Goal: Task Accomplishment & Management: Use online tool/utility

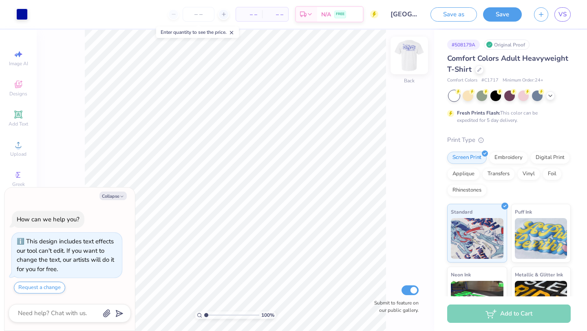
click at [414, 63] on img at bounding box center [409, 55] width 33 height 33
type textarea "x"
type input "6.86"
type textarea "x"
type input "6.87"
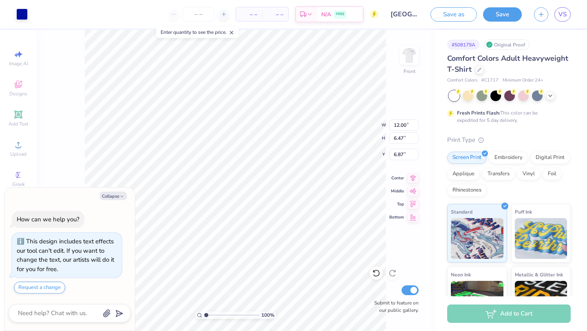
type textarea "x"
type input "6.88"
type textarea "x"
type input "12.00"
type input "4.84"
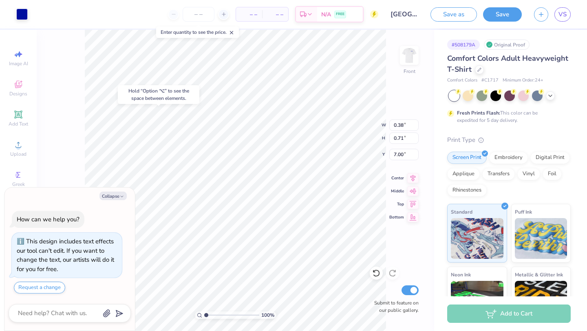
type input "7.70"
type textarea "x"
type input "7.60"
click at [376, 277] on icon at bounding box center [376, 273] width 8 height 8
click at [376, 271] on icon at bounding box center [376, 273] width 8 height 8
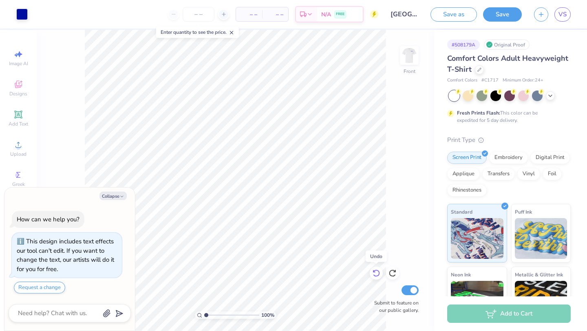
click at [376, 271] on icon at bounding box center [376, 273] width 8 height 8
type textarea "x"
type input "7.00"
click at [378, 274] on icon at bounding box center [376, 273] width 8 height 8
type textarea "x"
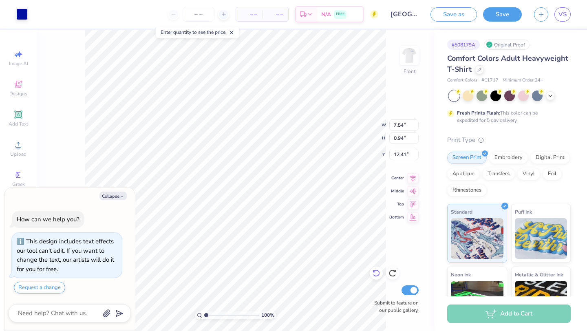
type input "14.20"
type textarea "x"
type input "14.60"
type textarea "x"
type input "8.91"
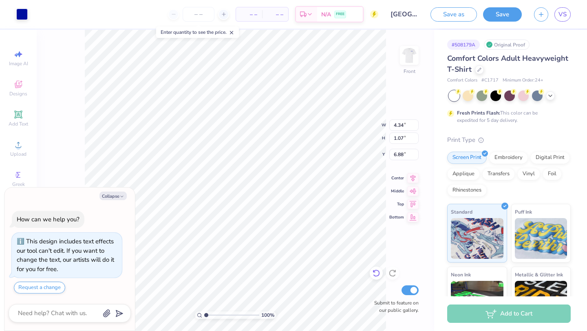
type textarea "x"
type input "7.51"
type textarea "x"
type input "12.00"
type input "4.84"
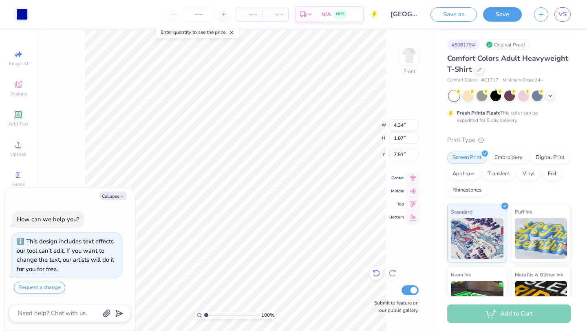
type input "8.91"
type textarea "x"
type input "8.18"
type textarea "x"
type input "8.03"
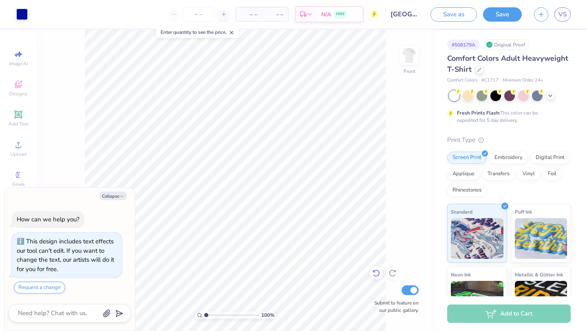
click at [376, 273] on icon at bounding box center [376, 273] width 8 height 8
type textarea "x"
type input "10.63"
click at [24, 15] on div at bounding box center [21, 13] width 11 height 11
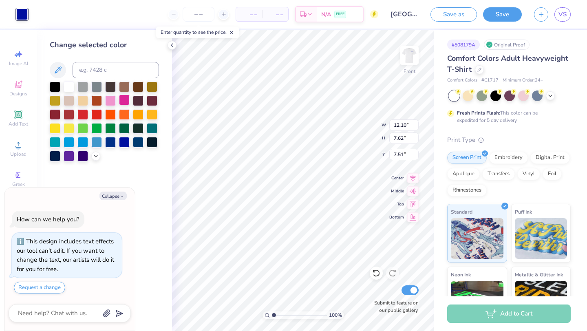
click at [123, 97] on div at bounding box center [124, 100] width 11 height 11
click at [114, 102] on div at bounding box center [110, 100] width 11 height 11
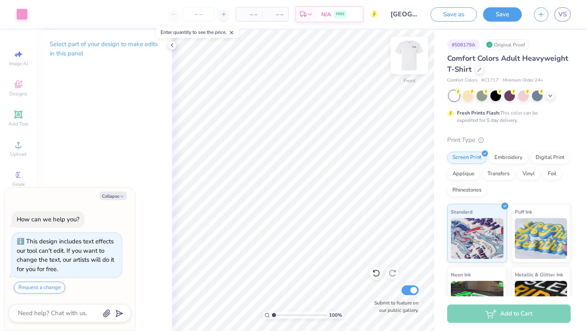
click at [406, 49] on img at bounding box center [409, 55] width 33 height 33
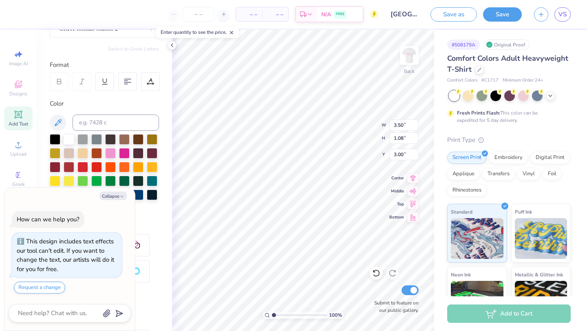
scroll to position [128, 0]
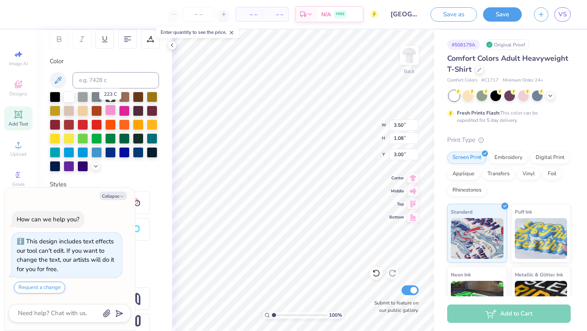
click at [108, 109] on div at bounding box center [110, 110] width 11 height 11
type textarea "x"
type input "4.80"
click at [408, 53] on img at bounding box center [409, 55] width 33 height 33
click at [414, 54] on img at bounding box center [409, 55] width 33 height 33
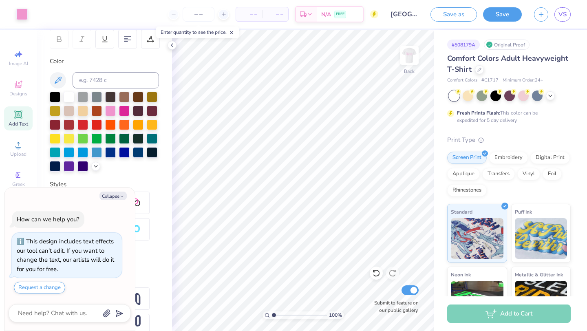
click at [414, 54] on img at bounding box center [409, 55] width 16 height 16
click at [408, 57] on img at bounding box center [409, 55] width 33 height 33
click at [408, 58] on img at bounding box center [409, 55] width 33 height 33
click at [524, 93] on div at bounding box center [523, 95] width 11 height 11
click at [551, 97] on icon at bounding box center [550, 95] width 7 height 7
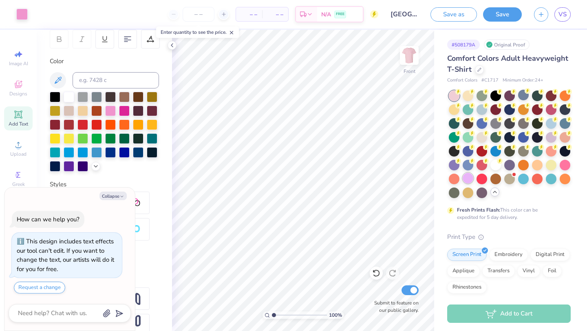
click at [467, 178] on div at bounding box center [468, 178] width 11 height 11
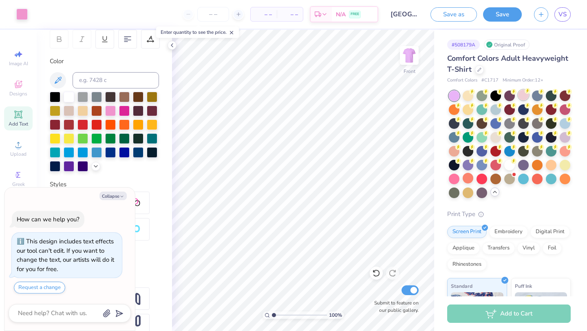
click at [524, 94] on div at bounding box center [523, 95] width 11 height 11
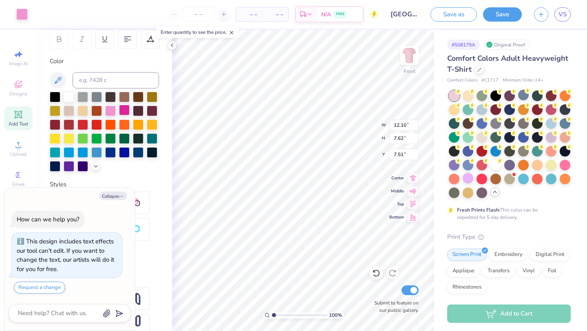
click at [128, 106] on div at bounding box center [124, 110] width 11 height 11
click at [125, 109] on div at bounding box center [124, 110] width 11 height 11
click at [123, 110] on div at bounding box center [124, 110] width 11 height 11
click at [125, 113] on div at bounding box center [124, 110] width 11 height 11
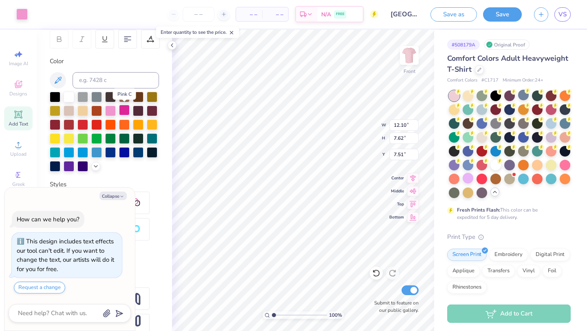
click at [125, 113] on div at bounding box center [124, 110] width 11 height 11
click at [21, 10] on div at bounding box center [21, 13] width 11 height 11
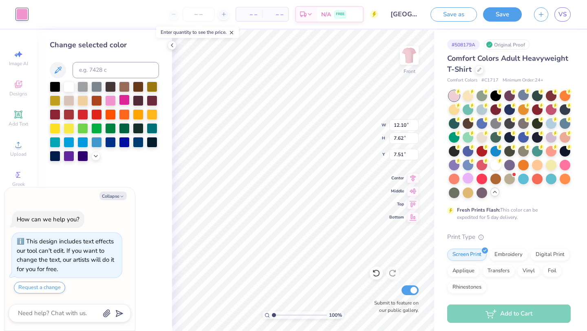
click at [128, 102] on div at bounding box center [124, 100] width 11 height 11
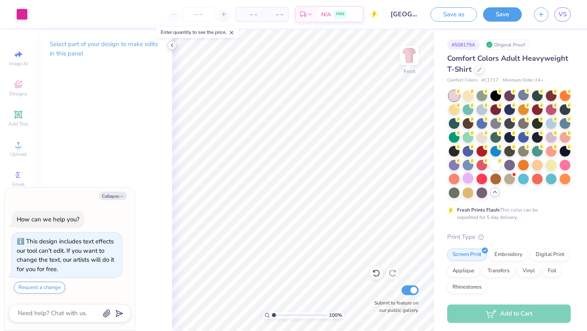
click at [173, 43] on icon at bounding box center [172, 45] width 7 height 7
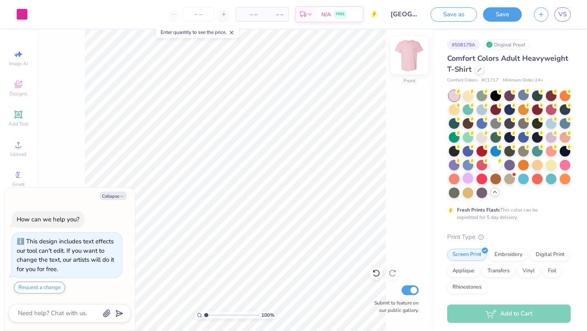
click at [410, 50] on img at bounding box center [409, 55] width 33 height 33
click at [410, 50] on img at bounding box center [409, 55] width 16 height 16
click at [453, 161] on div at bounding box center [454, 164] width 11 height 11
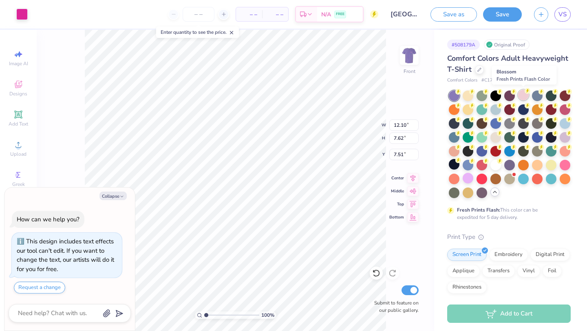
click at [524, 95] on div at bounding box center [523, 95] width 11 height 11
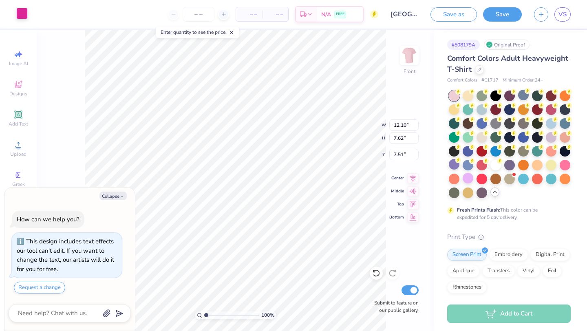
click at [25, 13] on div at bounding box center [21, 13] width 11 height 11
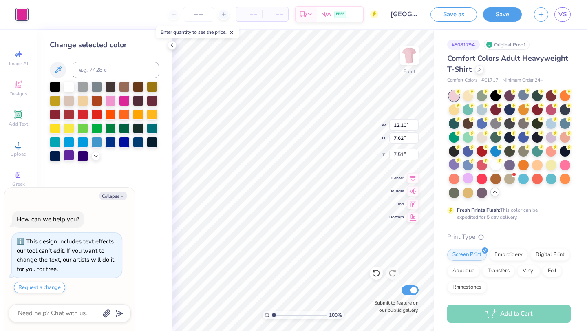
click at [69, 157] on div at bounding box center [69, 155] width 11 height 11
click at [94, 157] on icon at bounding box center [96, 155] width 7 height 7
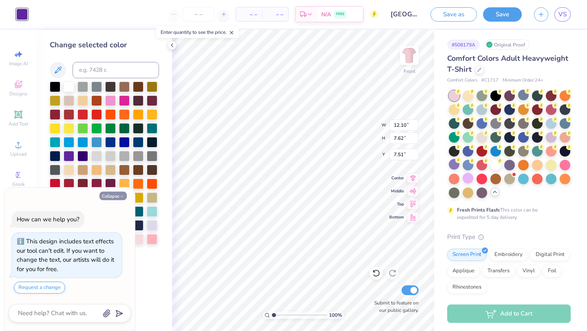
click at [121, 194] on icon "button" at bounding box center [121, 196] width 5 height 5
type textarea "x"
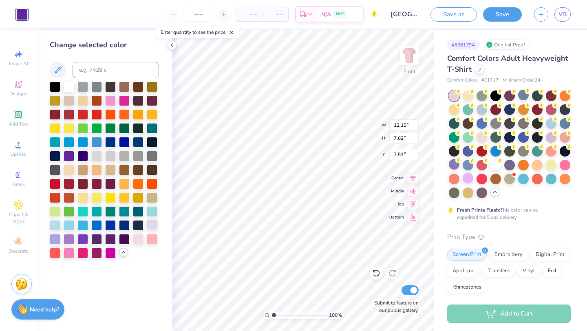
click at [150, 228] on div at bounding box center [152, 224] width 11 height 11
click at [139, 241] on div at bounding box center [138, 238] width 11 height 11
click at [156, 239] on div at bounding box center [152, 238] width 11 height 11
click at [108, 255] on div at bounding box center [110, 252] width 11 height 11
click at [93, 254] on div at bounding box center [96, 252] width 11 height 11
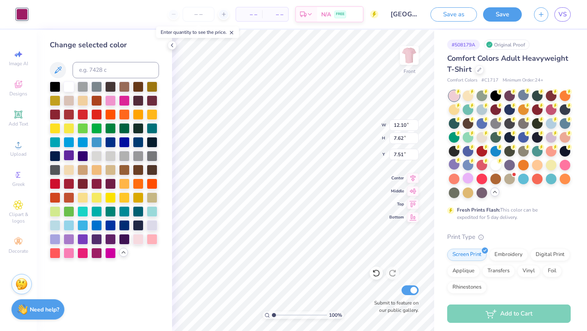
click at [68, 155] on div at bounding box center [69, 155] width 11 height 11
click at [60, 239] on div at bounding box center [55, 238] width 11 height 11
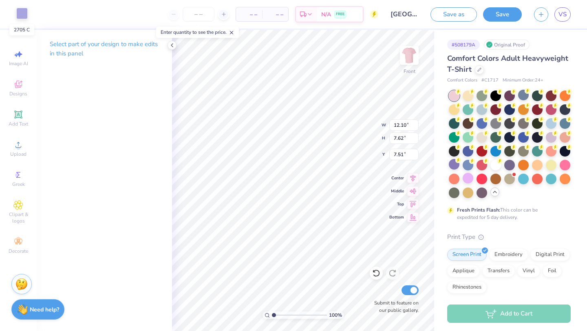
click at [20, 14] on div at bounding box center [21, 13] width 11 height 11
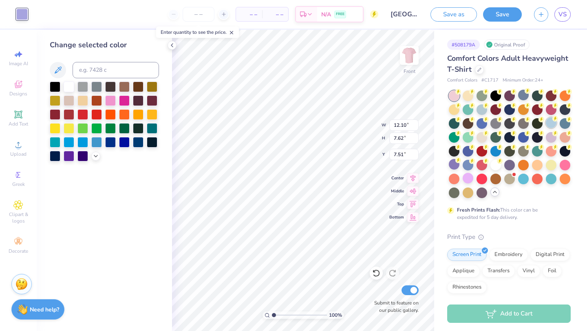
click at [551, 121] on div at bounding box center [551, 122] width 11 height 11
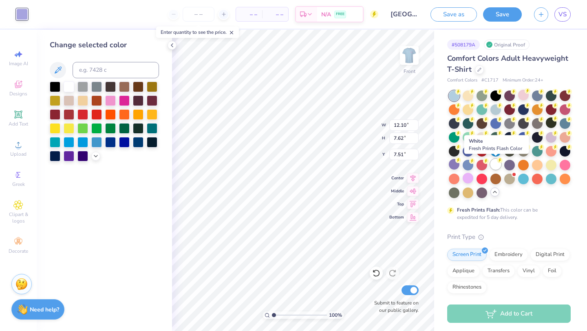
click at [496, 167] on div at bounding box center [495, 164] width 11 height 11
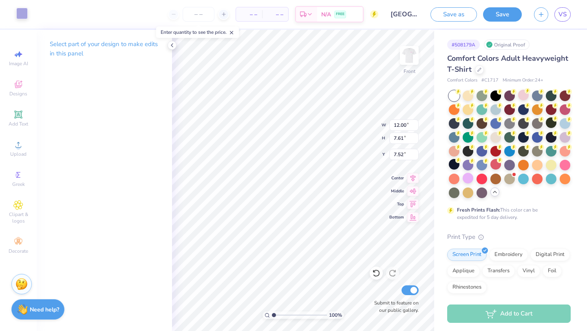
click at [25, 9] on div at bounding box center [21, 13] width 11 height 11
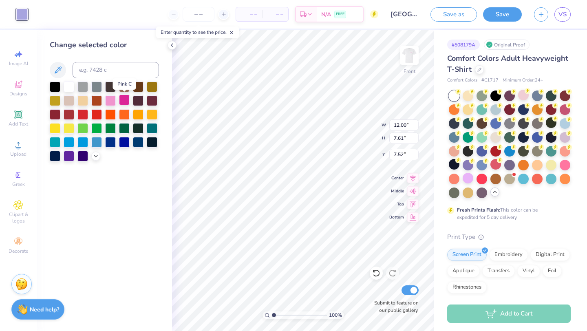
click at [126, 99] on div at bounding box center [124, 100] width 11 height 11
click at [113, 100] on div at bounding box center [110, 100] width 11 height 11
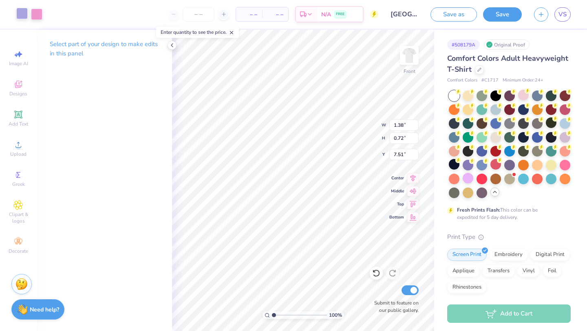
click at [25, 13] on div at bounding box center [21, 13] width 11 height 11
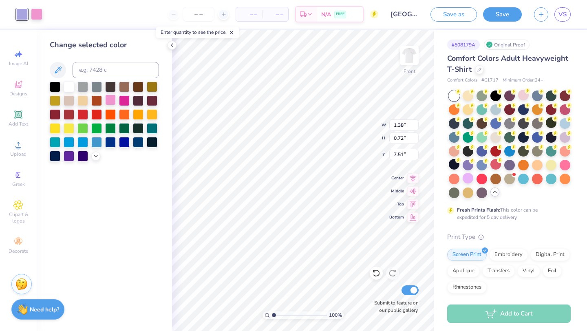
click at [112, 100] on div at bounding box center [110, 100] width 11 height 11
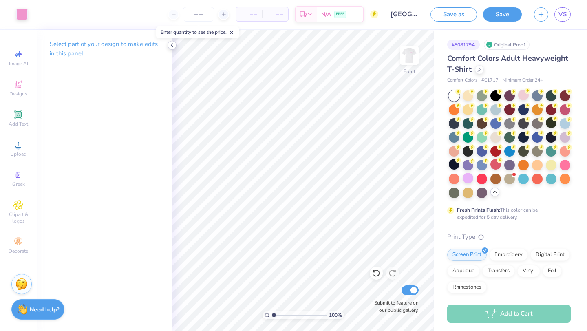
click at [176, 43] on div at bounding box center [172, 45] width 9 height 9
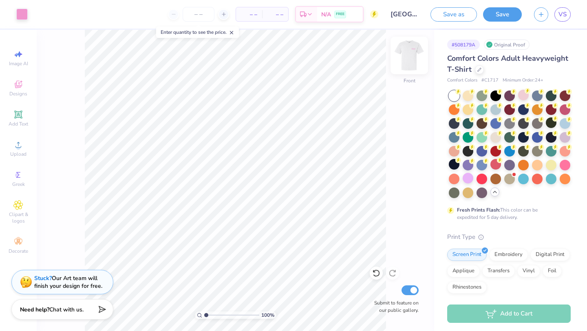
click at [405, 56] on img at bounding box center [409, 55] width 33 height 33
click at [406, 56] on img at bounding box center [409, 55] width 16 height 16
click at [405, 55] on img at bounding box center [409, 55] width 33 height 33
click at [405, 55] on img at bounding box center [409, 55] width 16 height 16
type input "11.04"
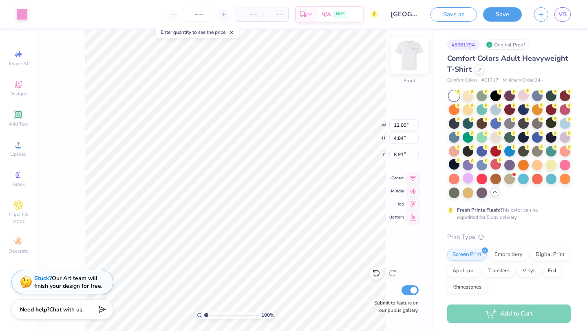
type input "4.46"
type input "9.29"
type input "7.76"
click at [418, 51] on img at bounding box center [409, 55] width 33 height 33
click at [418, 51] on img at bounding box center [409, 55] width 16 height 16
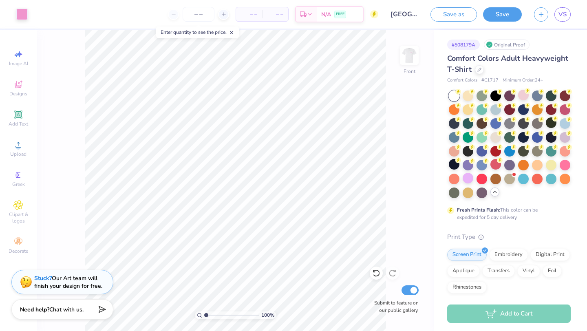
click at [418, 51] on img at bounding box center [409, 55] width 16 height 16
click at [410, 60] on img at bounding box center [409, 55] width 33 height 33
click at [22, 220] on span "Clipart & logos" at bounding box center [18, 217] width 29 height 13
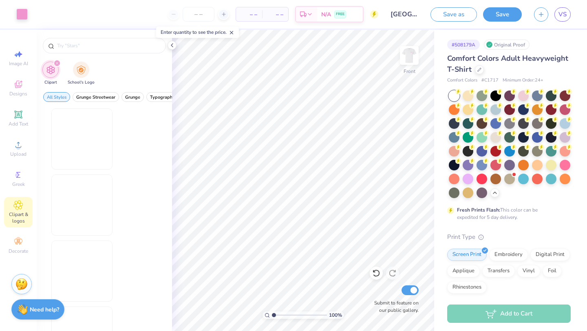
scroll to position [0, 0]
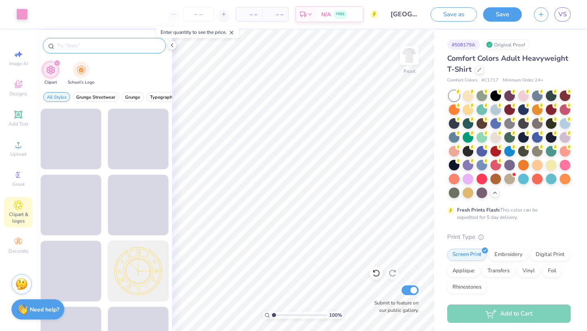
click at [110, 44] on input "text" at bounding box center [108, 46] width 104 height 8
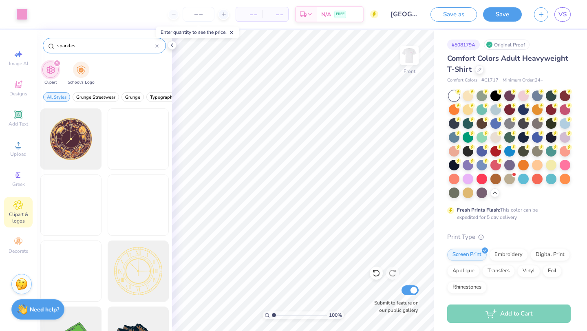
type input "sparkles"
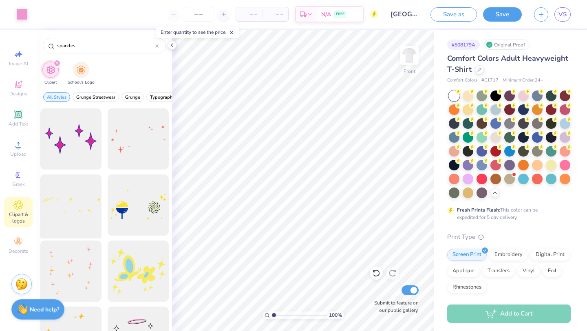
click at [84, 214] on div at bounding box center [70, 205] width 67 height 67
type input "6.72"
type input "1.83"
type input "8.27"
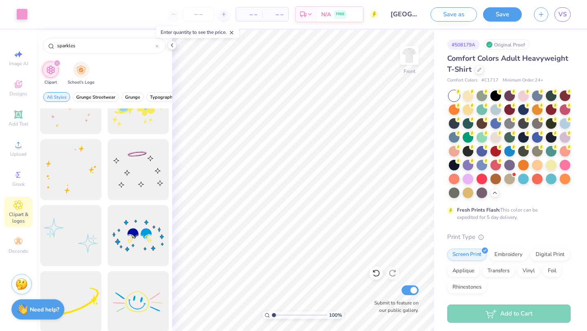
scroll to position [170, 0]
click at [86, 235] on div at bounding box center [70, 233] width 67 height 67
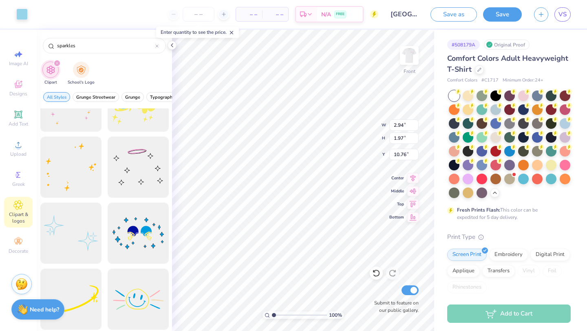
type input "2.94"
type input "1.97"
type input "5.80"
type input "1.30"
type input "0.87"
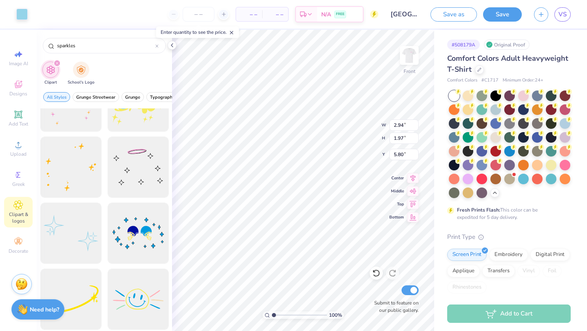
type input "6.90"
click at [171, 46] on icon at bounding box center [172, 45] width 7 height 7
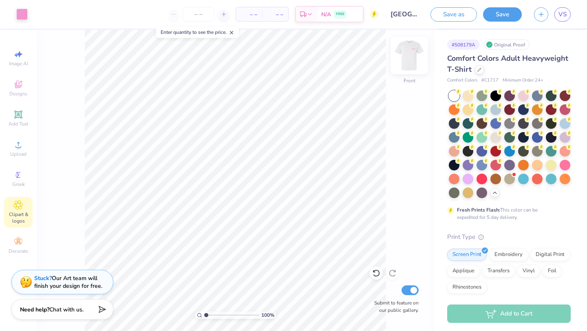
click at [406, 47] on div at bounding box center [410, 56] width 38 height 38
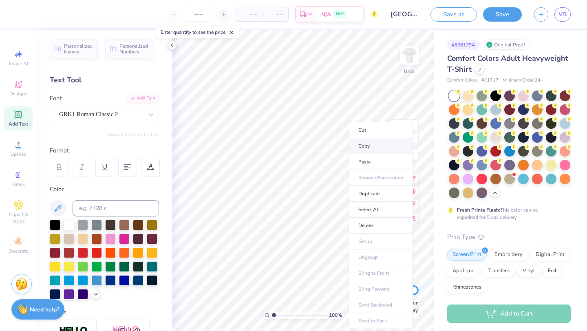
click at [373, 151] on li "Copy" at bounding box center [381, 146] width 64 height 16
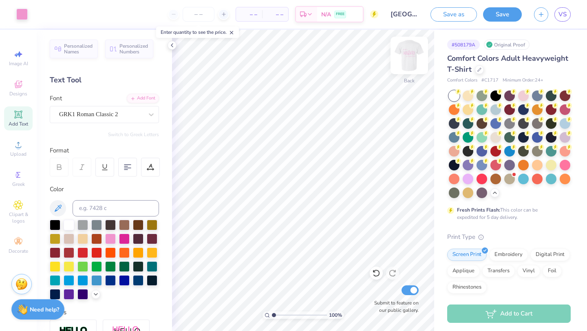
click at [402, 57] on img at bounding box center [409, 55] width 33 height 33
click at [404, 57] on img at bounding box center [409, 55] width 33 height 33
click at [478, 69] on icon at bounding box center [479, 69] width 4 height 4
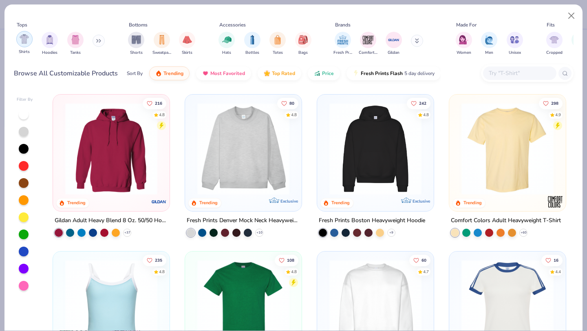
click at [18, 40] on div "filter for Shirts" at bounding box center [24, 39] width 16 height 16
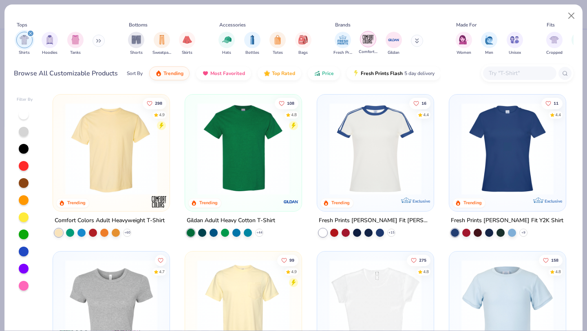
click at [370, 42] on img "filter for Comfort Colors" at bounding box center [368, 39] width 12 height 12
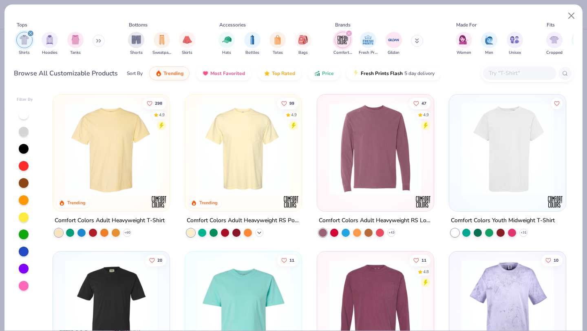
click at [259, 230] on icon at bounding box center [259, 233] width 7 height 7
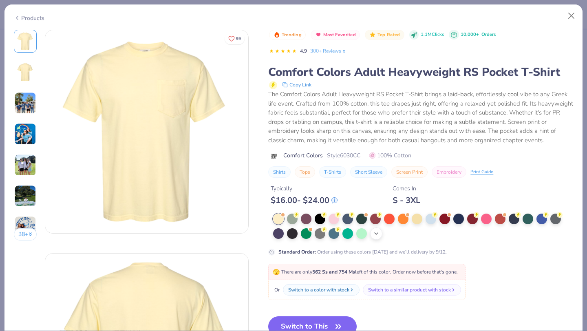
click at [372, 233] on div "+ 22" at bounding box center [376, 234] width 12 height 12
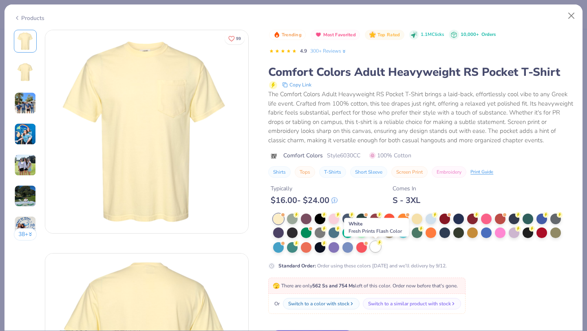
click at [376, 247] on div at bounding box center [375, 246] width 11 height 11
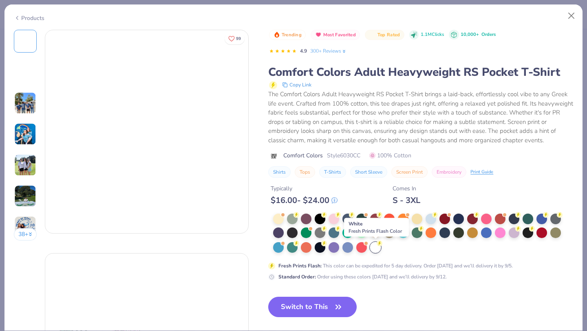
scroll to position [69, 0]
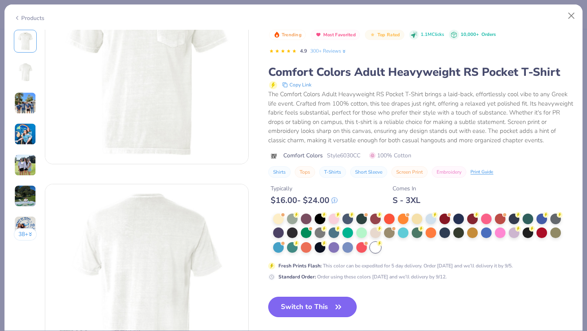
click at [334, 308] on icon "button" at bounding box center [338, 306] width 11 height 11
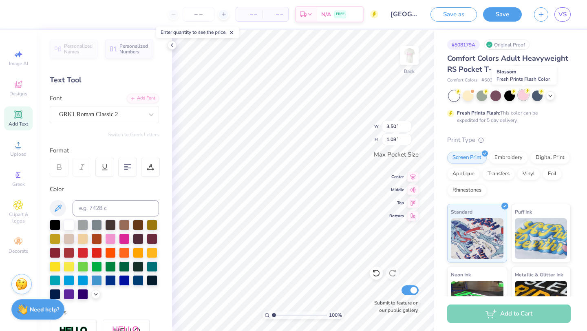
click at [523, 96] on div at bounding box center [523, 95] width 11 height 11
click at [553, 95] on icon at bounding box center [550, 95] width 7 height 7
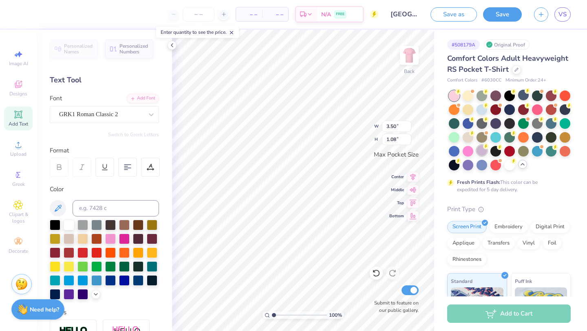
click at [481, 152] on div at bounding box center [482, 150] width 11 height 11
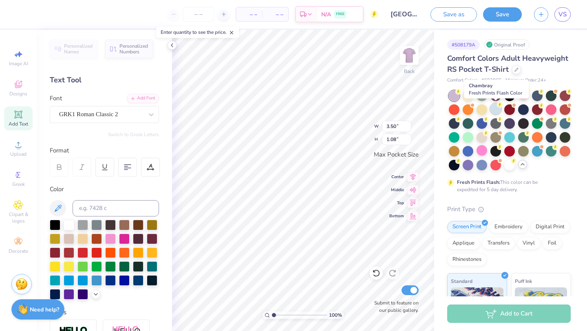
click at [499, 107] on circle at bounding box center [500, 105] width 6 height 6
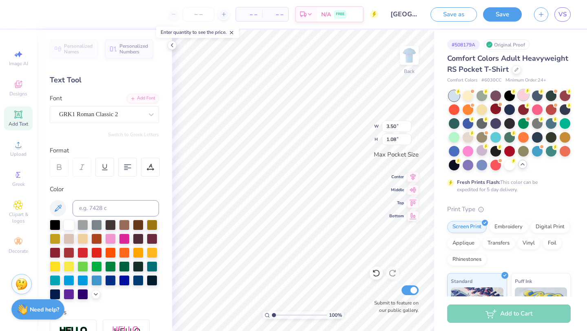
click at [527, 92] on icon at bounding box center [527, 91] width 3 height 4
click at [481, 106] on div at bounding box center [482, 109] width 11 height 11
click at [509, 164] on div at bounding box center [509, 164] width 11 height 11
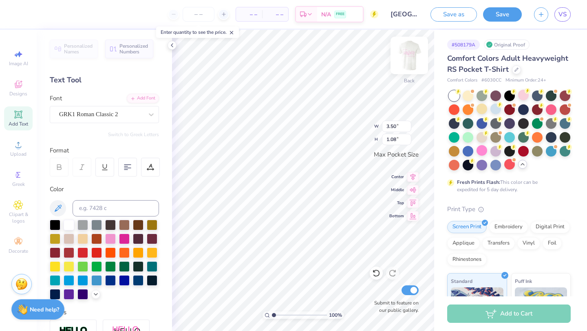
click at [412, 60] on img at bounding box center [409, 55] width 33 height 33
click at [412, 55] on img at bounding box center [409, 55] width 33 height 33
click at [412, 55] on img at bounding box center [409, 55] width 16 height 16
type input "6.87"
click at [413, 56] on img at bounding box center [409, 55] width 33 height 33
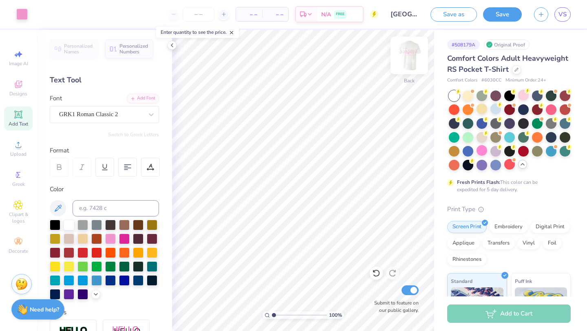
click at [411, 56] on img at bounding box center [409, 55] width 33 height 33
click at [411, 56] on img at bounding box center [409, 55] width 16 height 16
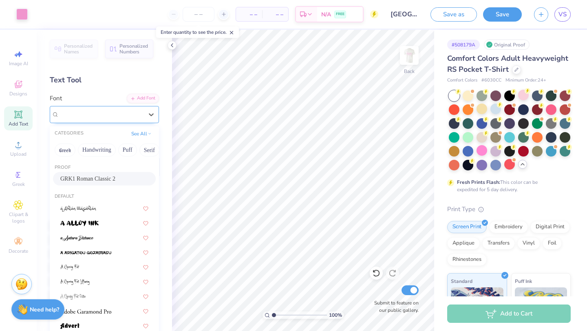
click at [111, 117] on div "GRK1 Roman Classic 2" at bounding box center [101, 114] width 86 height 13
click at [412, 49] on img at bounding box center [409, 55] width 33 height 33
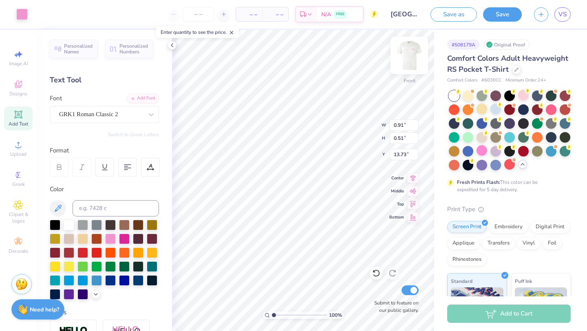
click at [407, 59] on img at bounding box center [409, 55] width 33 height 33
click at [375, 277] on icon at bounding box center [376, 273] width 8 height 8
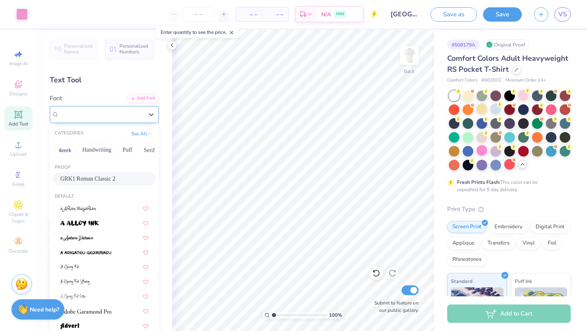
click at [109, 113] on div "GRK1 Roman Classic 2" at bounding box center [101, 114] width 86 height 13
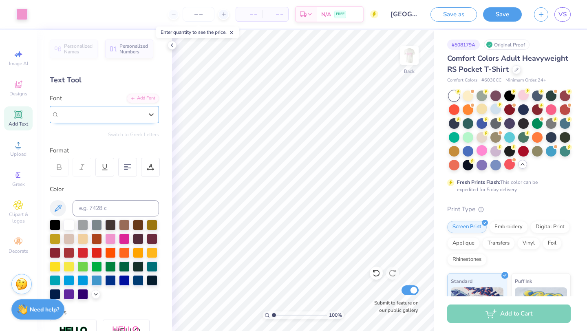
click at [109, 113] on span "GRK1 Roman Classic 2" at bounding box center [88, 114] width 59 height 9
click at [409, 60] on img at bounding box center [409, 55] width 33 height 33
click at [504, 18] on button "Save" at bounding box center [502, 13] width 39 height 14
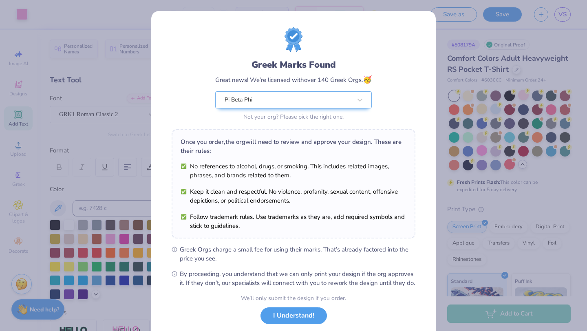
scroll to position [51, 0]
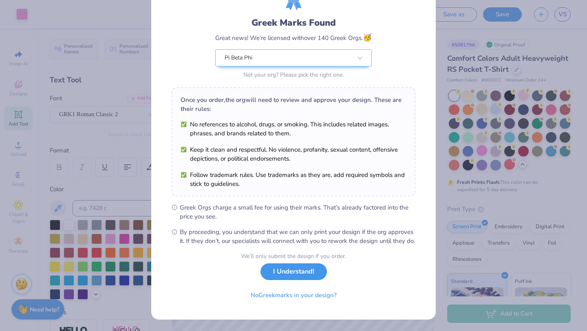
click at [307, 275] on button "I Understand!" at bounding box center [294, 271] width 66 height 17
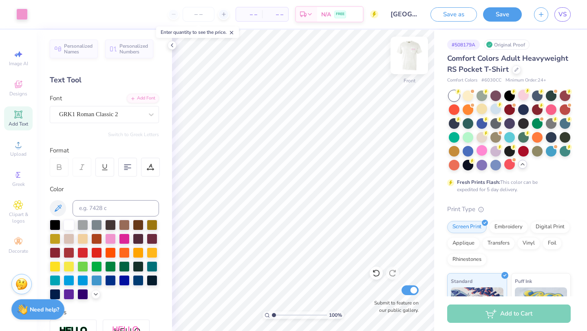
click at [411, 53] on img at bounding box center [409, 55] width 33 height 33
click at [412, 53] on img at bounding box center [409, 55] width 33 height 33
click at [414, 56] on img at bounding box center [409, 55] width 33 height 33
click at [415, 59] on img at bounding box center [409, 55] width 33 height 33
click at [501, 110] on div at bounding box center [495, 109] width 11 height 11
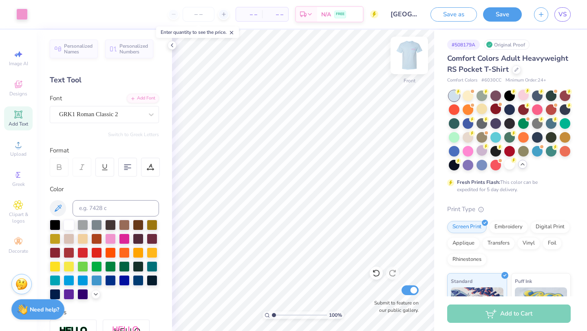
click at [408, 53] on img at bounding box center [409, 55] width 33 height 33
click at [411, 56] on img at bounding box center [409, 55] width 33 height 33
click at [125, 235] on div at bounding box center [124, 238] width 11 height 11
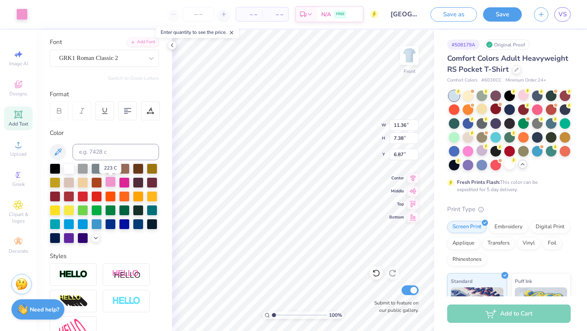
scroll to position [57, 0]
click at [97, 239] on icon at bounding box center [96, 237] width 7 height 7
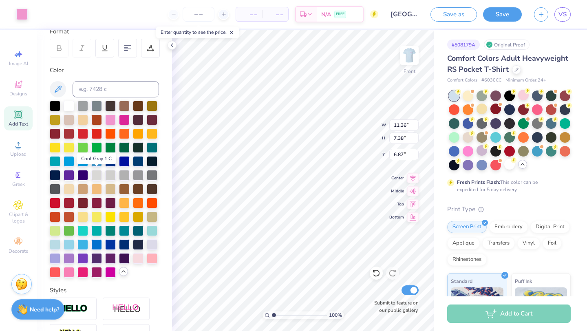
scroll to position [143, 0]
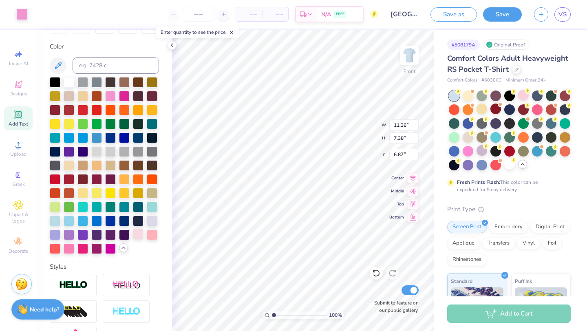
click at [140, 234] on div at bounding box center [138, 234] width 11 height 11
click at [135, 235] on div at bounding box center [138, 234] width 11 height 11
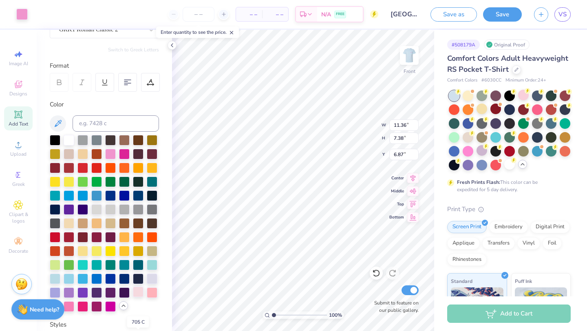
scroll to position [0, 0]
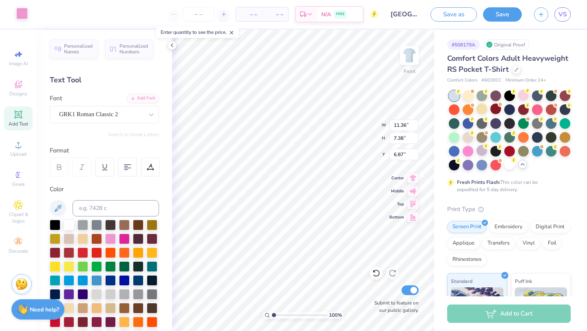
click at [20, 9] on div at bounding box center [21, 13] width 11 height 11
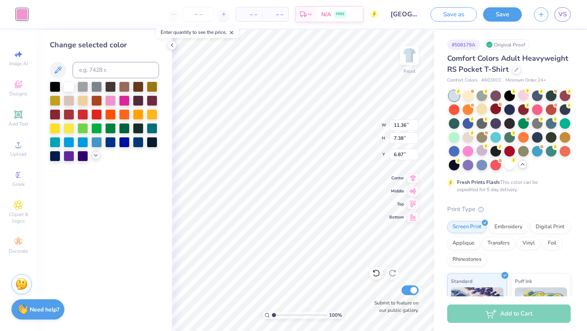
click at [95, 155] on icon at bounding box center [96, 155] width 7 height 7
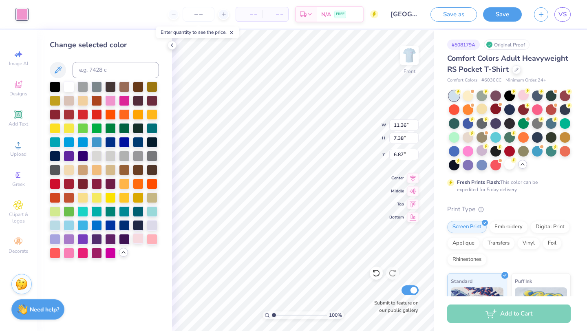
click at [136, 242] on div at bounding box center [138, 238] width 11 height 11
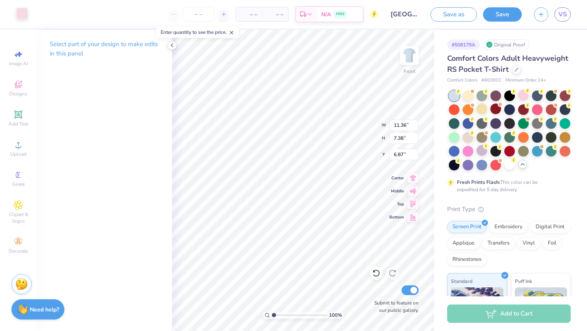
click at [20, 12] on div at bounding box center [21, 13] width 11 height 11
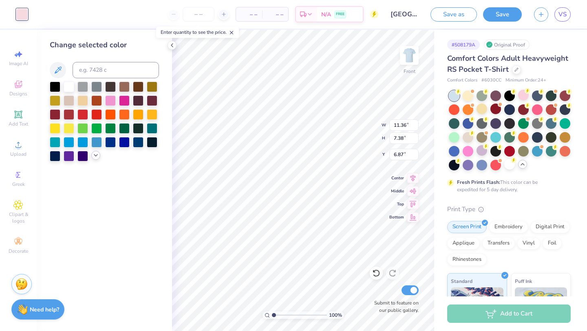
click at [93, 155] on icon at bounding box center [96, 155] width 7 height 7
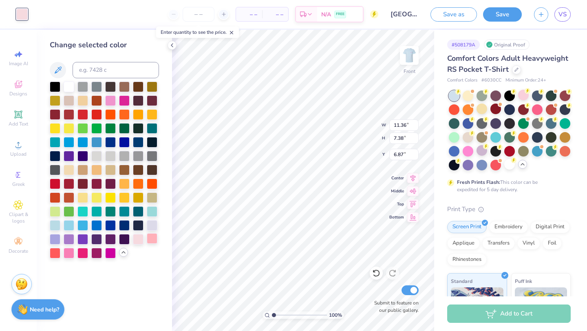
click at [152, 239] on div at bounding box center [152, 238] width 11 height 11
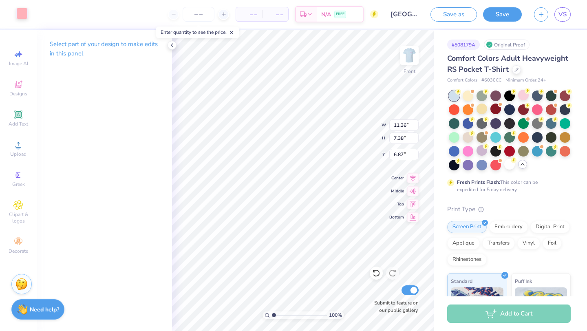
click at [24, 13] on div at bounding box center [21, 13] width 11 height 11
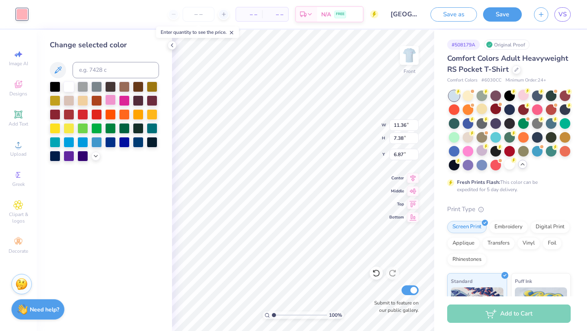
click at [106, 99] on div at bounding box center [110, 100] width 11 height 11
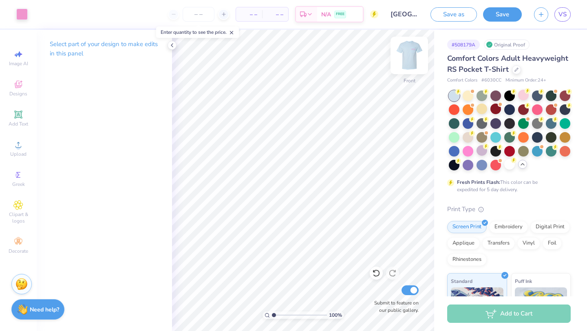
click at [407, 55] on img at bounding box center [409, 55] width 33 height 33
click at [409, 51] on img at bounding box center [409, 55] width 33 height 33
click at [522, 92] on div at bounding box center [523, 95] width 11 height 11
click at [411, 60] on img at bounding box center [409, 55] width 33 height 33
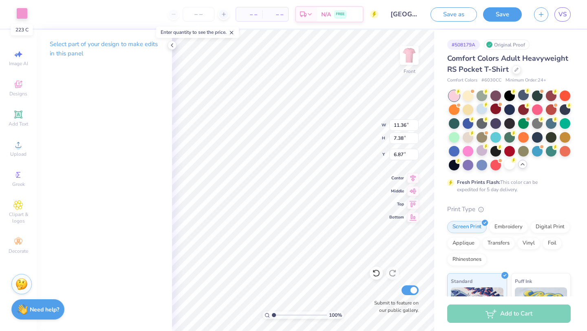
click at [20, 16] on div at bounding box center [21, 13] width 11 height 11
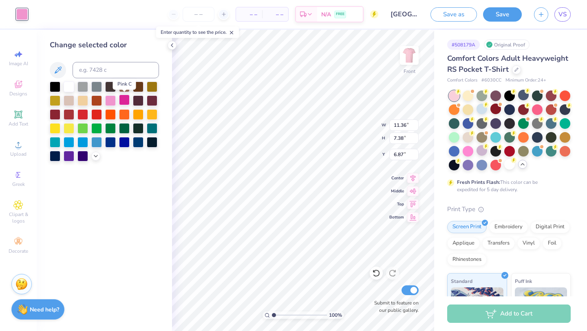
click at [127, 99] on div at bounding box center [124, 100] width 11 height 11
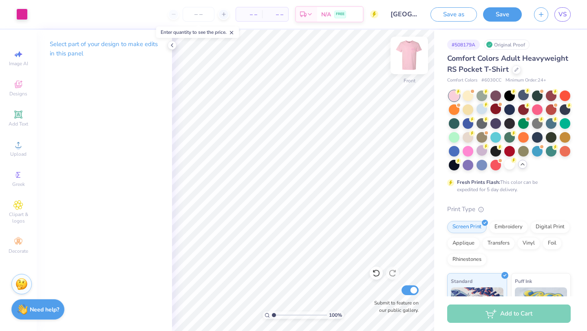
click at [407, 53] on img at bounding box center [409, 55] width 33 height 33
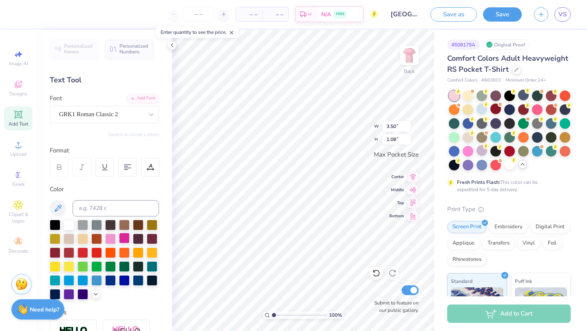
click at [120, 240] on div at bounding box center [124, 238] width 11 height 11
type input "3.44"
type input "1.06"
click at [403, 50] on img at bounding box center [409, 55] width 33 height 33
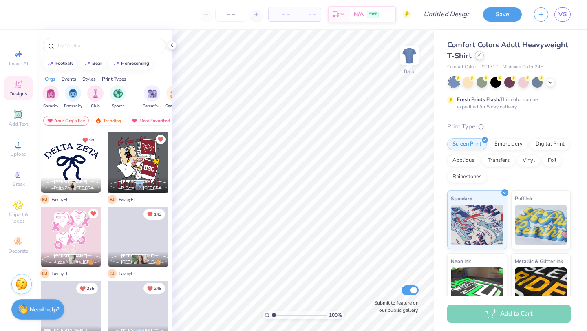
click at [478, 55] on icon at bounding box center [479, 55] width 4 height 4
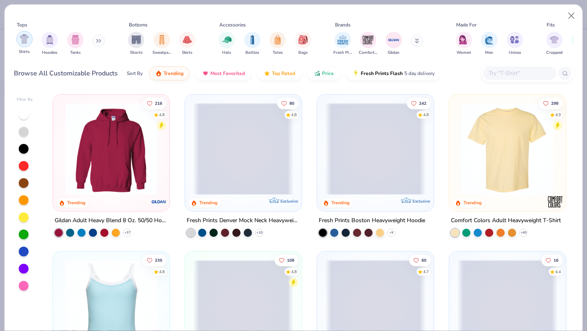
click at [25, 35] on img "filter for Shirts" at bounding box center [24, 38] width 9 height 9
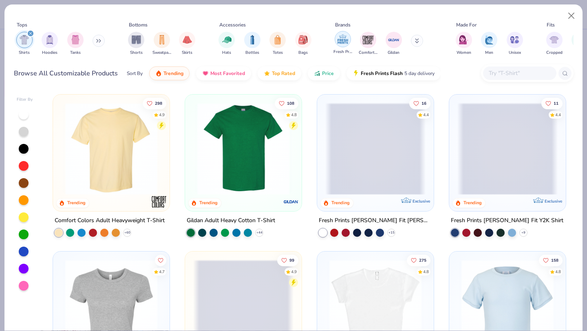
click at [370, 41] on img "filter for Comfort Colors" at bounding box center [368, 40] width 12 height 12
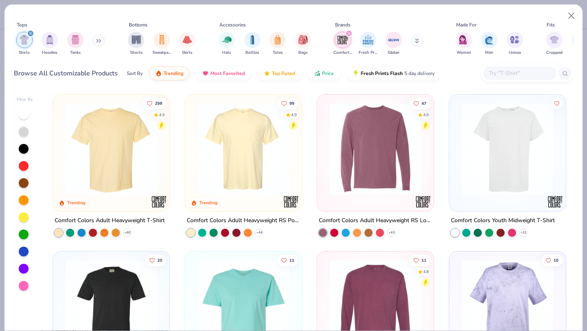
click at [248, 161] on img at bounding box center [243, 149] width 100 height 92
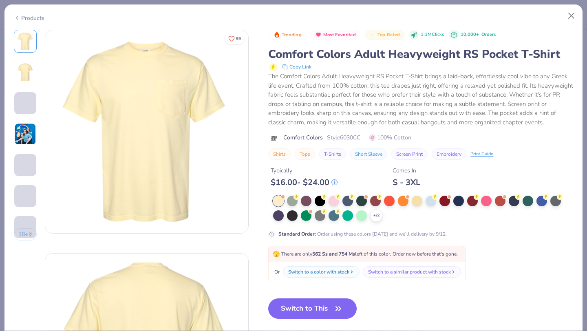
click at [425, 205] on div "+ 22" at bounding box center [423, 209] width 300 height 26
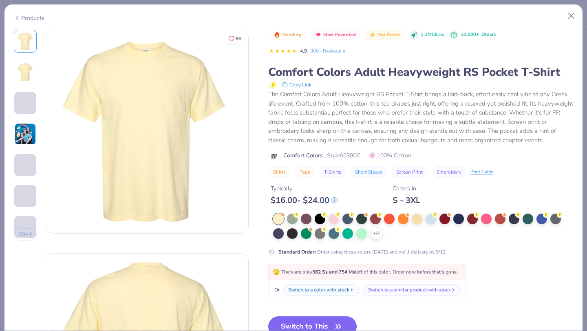
click at [431, 205] on div "Typically $ 16.00 - $ 24.00 Comes In S - 3XL" at bounding box center [420, 192] width 305 height 28
click at [431, 214] on div at bounding box center [431, 218] width 11 height 11
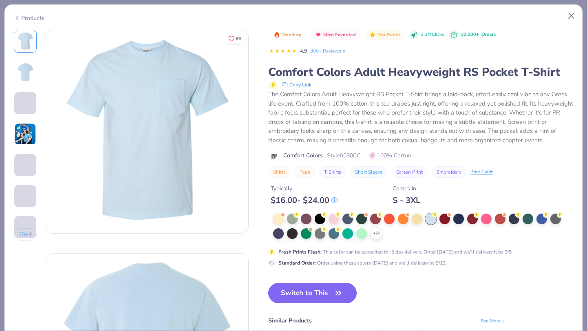
click at [322, 293] on button "Switch to This" at bounding box center [312, 293] width 88 height 20
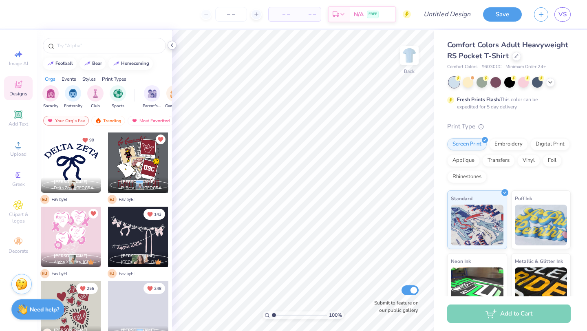
click at [173, 44] on icon at bounding box center [172, 45] width 7 height 7
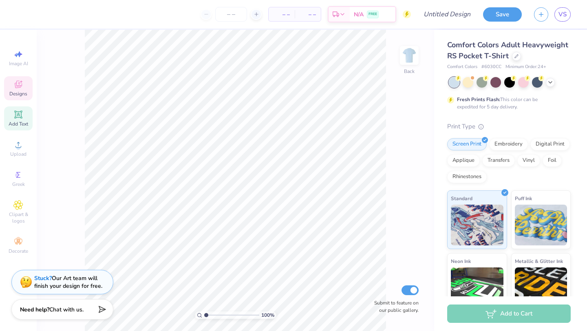
click at [20, 119] on icon at bounding box center [18, 115] width 10 height 10
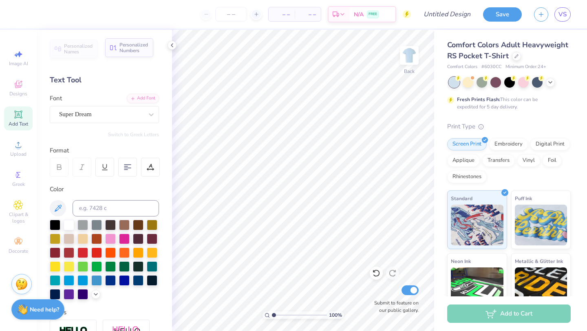
click at [137, 50] on span "Personalized Numbers" at bounding box center [133, 47] width 29 height 11
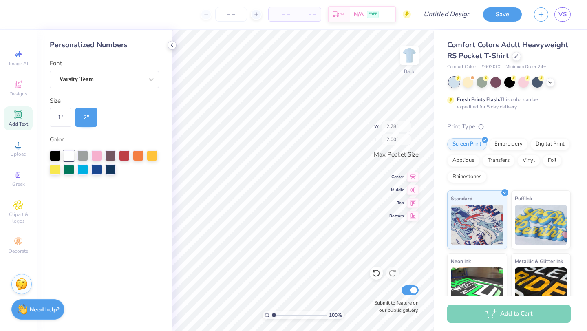
click at [174, 44] on icon at bounding box center [172, 45] width 7 height 7
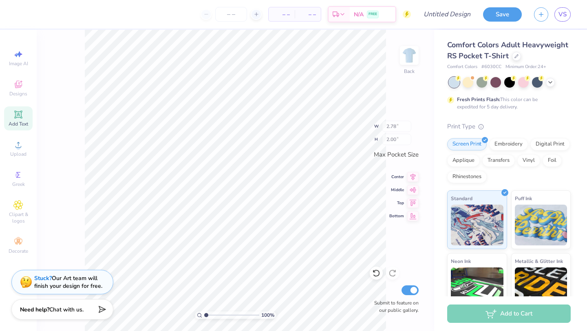
click at [19, 119] on icon at bounding box center [18, 115] width 10 height 10
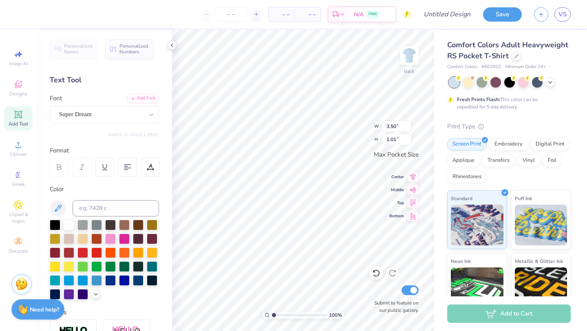
type input "3.50"
type input "1.01"
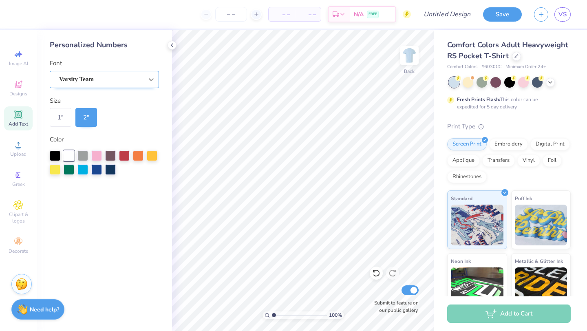
click at [146, 79] on div at bounding box center [151, 79] width 15 height 15
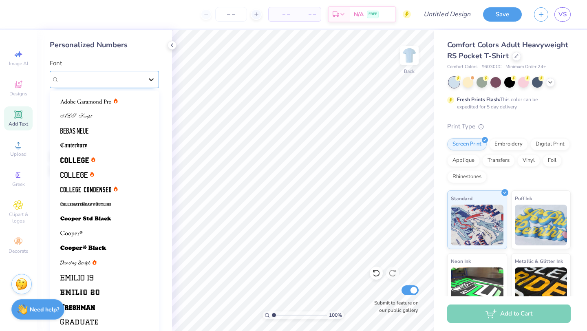
click at [147, 79] on div at bounding box center [151, 79] width 15 height 15
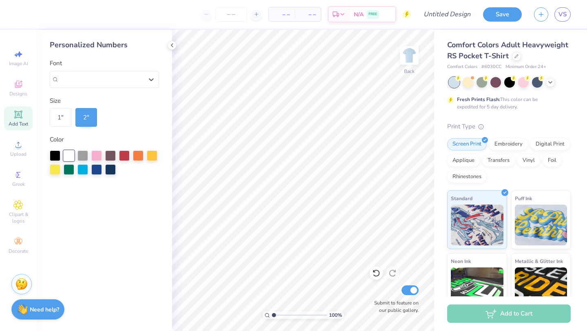
click at [73, 46] on div "Personalized Numbers" at bounding box center [104, 45] width 109 height 11
click at [19, 99] on div "Designs" at bounding box center [18, 88] width 29 height 24
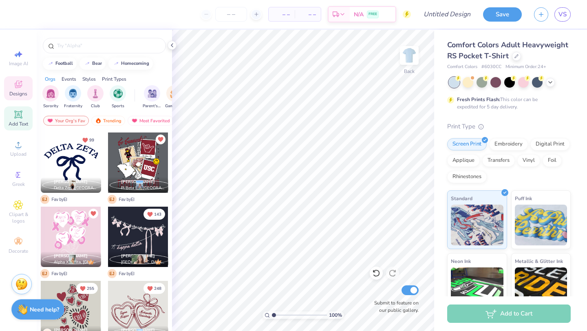
click at [18, 115] on icon at bounding box center [18, 114] width 6 height 6
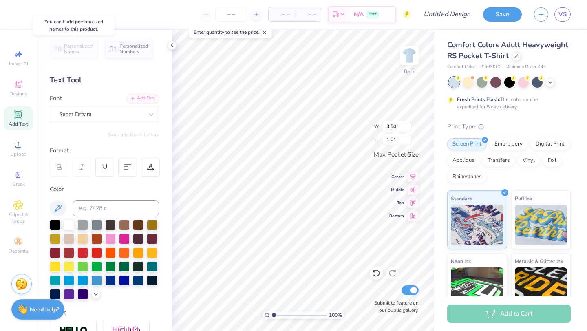
click at [78, 50] on span "Personalized Names" at bounding box center [78, 48] width 29 height 11
click at [135, 111] on div "Super Dream" at bounding box center [101, 114] width 86 height 13
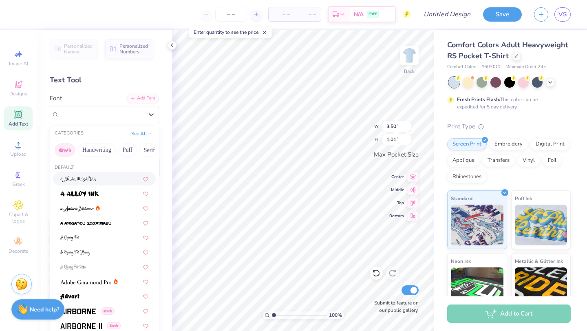
click at [67, 152] on button "Greek" at bounding box center [65, 150] width 21 height 13
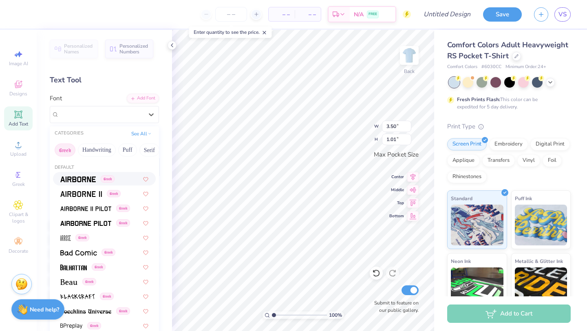
click at [80, 179] on img at bounding box center [77, 180] width 35 height 6
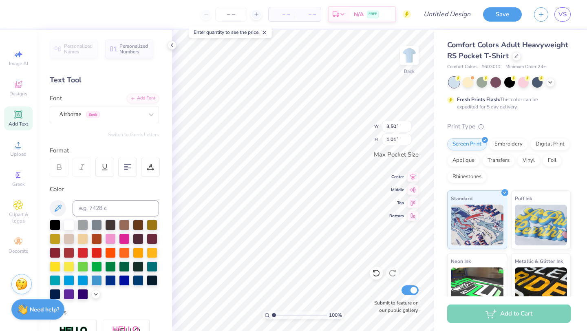
type input "3.35"
type input "1.06"
click at [147, 133] on button "Switch to Greek Letters" at bounding box center [133, 134] width 51 height 7
click at [134, 114] on div "Airborne Greek" at bounding box center [101, 114] width 86 height 13
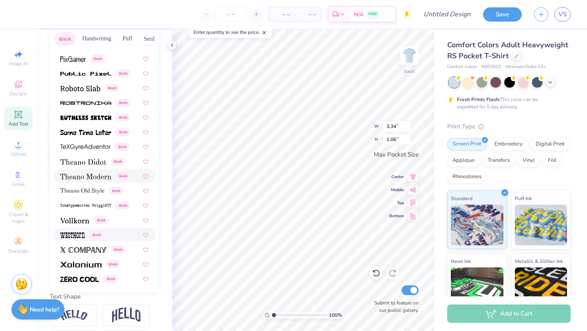
scroll to position [117, 0]
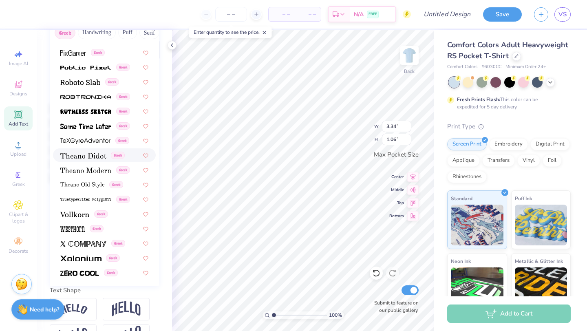
click at [90, 152] on span at bounding box center [83, 155] width 46 height 9
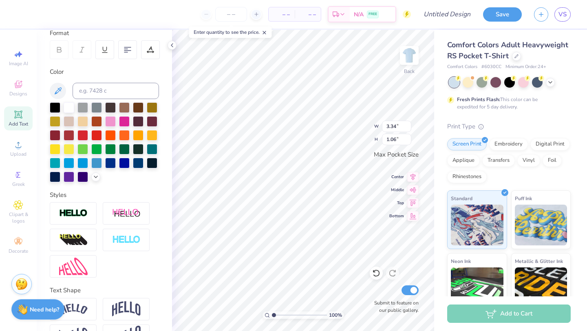
type input "3.44"
type input "0.91"
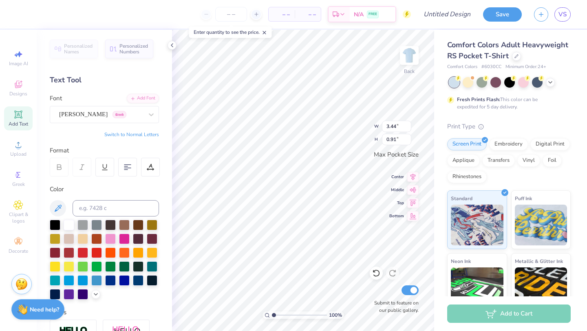
scroll to position [14, 0]
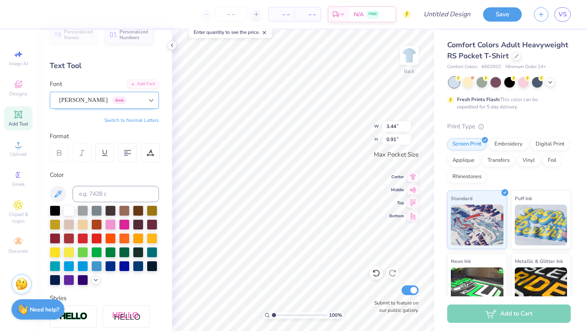
click at [145, 98] on div at bounding box center [151, 100] width 15 height 15
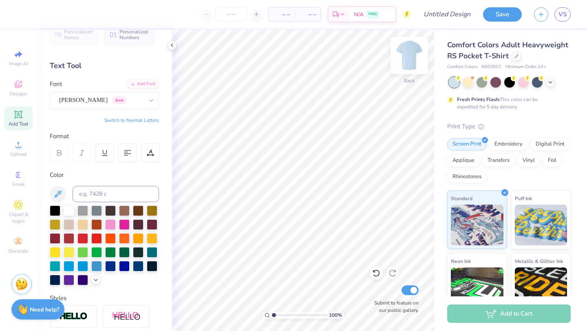
click at [413, 64] on img at bounding box center [409, 55] width 33 height 33
click at [26, 217] on span "Clipart & logos" at bounding box center [18, 217] width 29 height 13
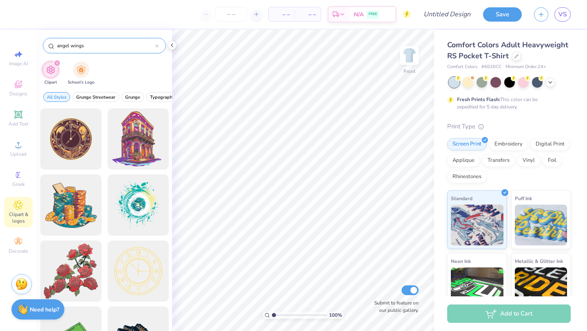
type input "angel wings"
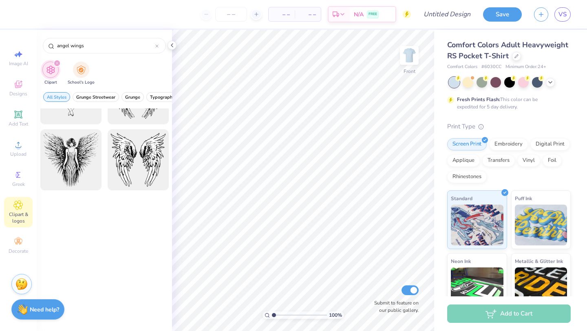
scroll to position [0, 0]
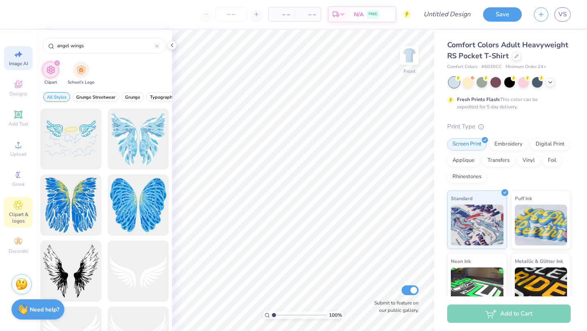
click at [18, 52] on icon at bounding box center [18, 54] width 10 height 10
select select "4"
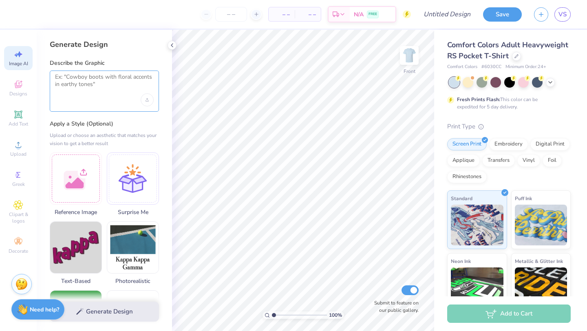
click at [125, 93] on textarea at bounding box center [104, 83] width 99 height 20
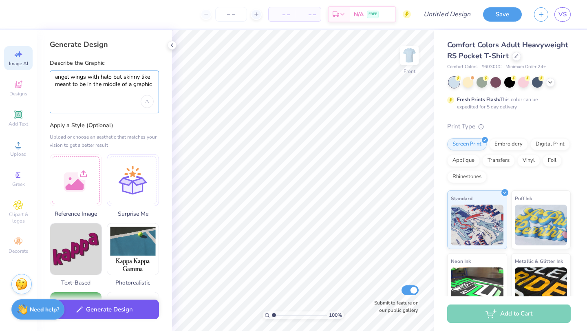
type textarea "angel wings with halo but skinny like meant to be in the middle of a graphic"
click at [125, 315] on button "Generate Design" at bounding box center [104, 310] width 109 height 20
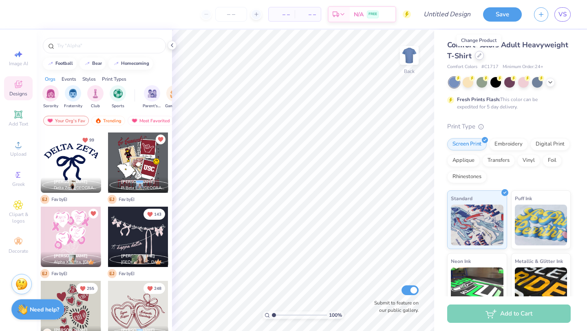
click at [481, 58] on div at bounding box center [479, 55] width 9 height 9
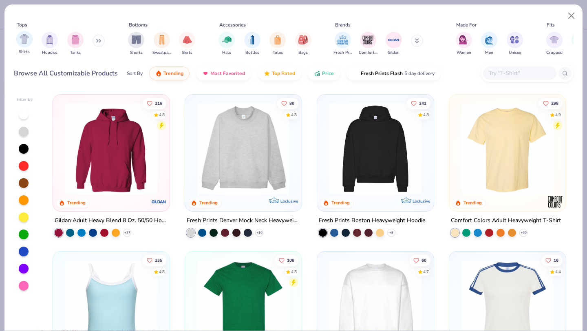
click at [17, 44] on div "Shirts" at bounding box center [24, 43] width 16 height 24
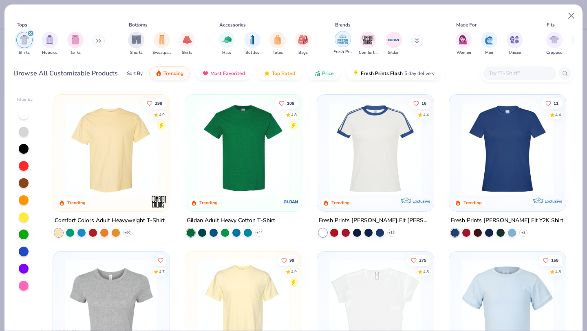
click at [369, 39] on img "filter for Comfort Colors" at bounding box center [368, 40] width 12 height 12
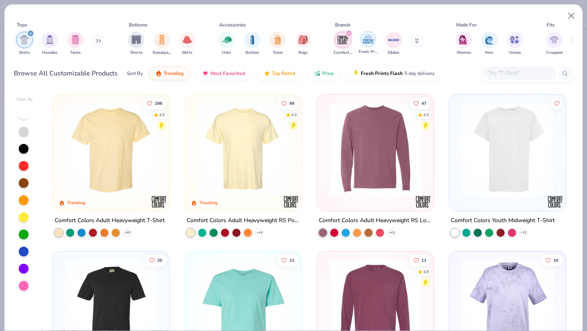
click at [369, 39] on img "filter for Fresh Prints" at bounding box center [368, 39] width 12 height 12
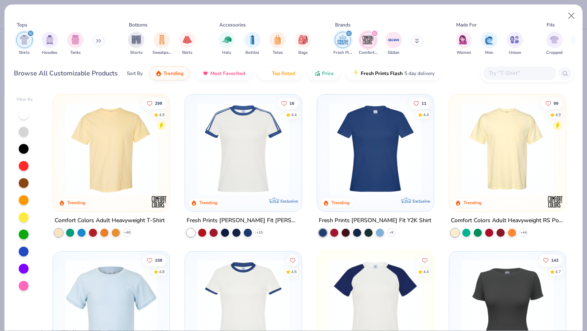
click at [347, 33] on icon "filter for Fresh Prints" at bounding box center [348, 33] width 3 height 3
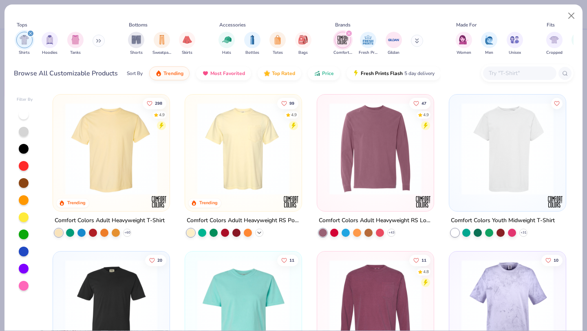
click at [260, 229] on div "+ 44" at bounding box center [259, 233] width 8 height 8
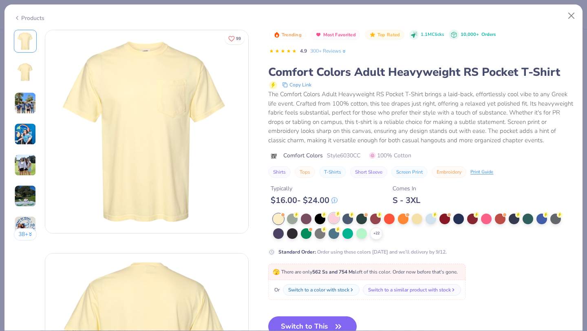
click at [338, 214] on icon at bounding box center [338, 214] width 3 height 4
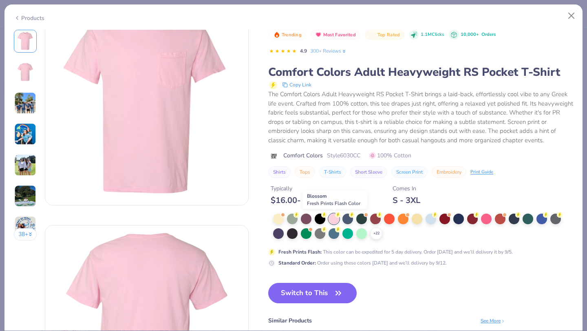
scroll to position [29, 0]
click at [376, 232] on icon at bounding box center [376, 233] width 7 height 7
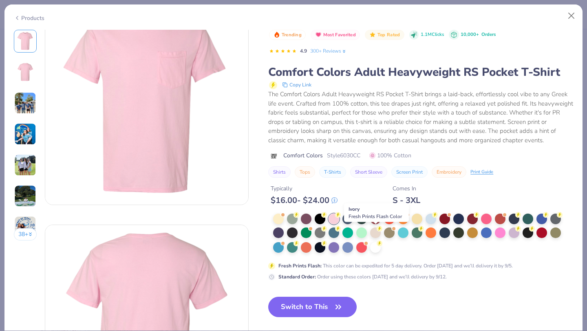
scroll to position [53, 0]
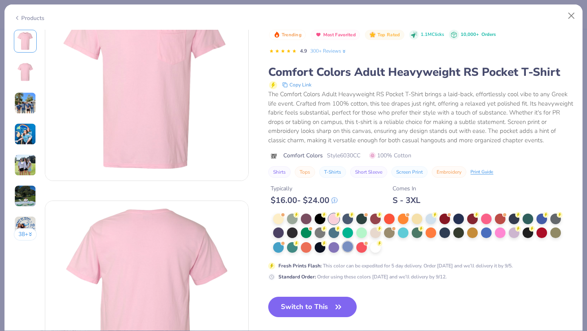
click at [349, 248] on div at bounding box center [347, 246] width 11 height 11
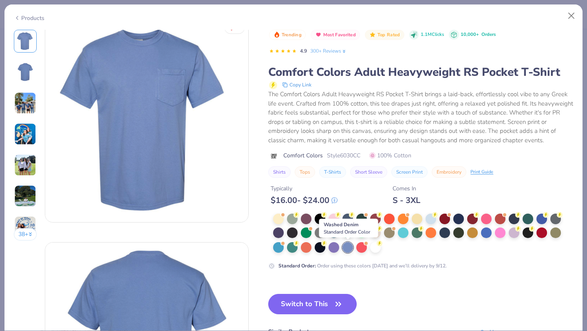
scroll to position [15, 0]
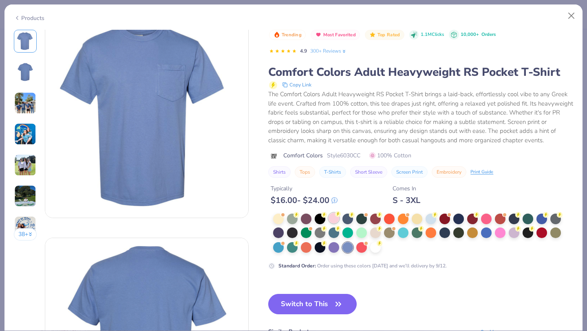
click at [332, 218] on div at bounding box center [334, 218] width 11 height 11
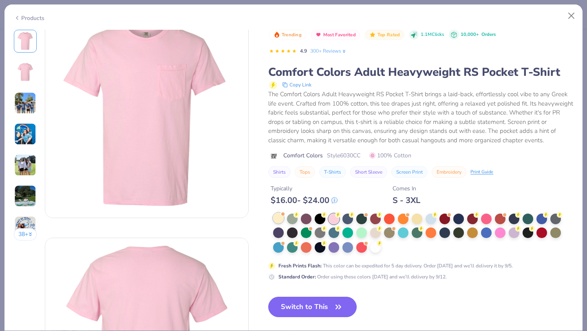
click at [280, 217] on div at bounding box center [278, 218] width 11 height 11
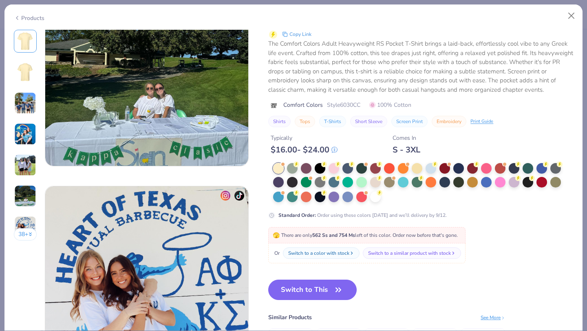
scroll to position [1194, 0]
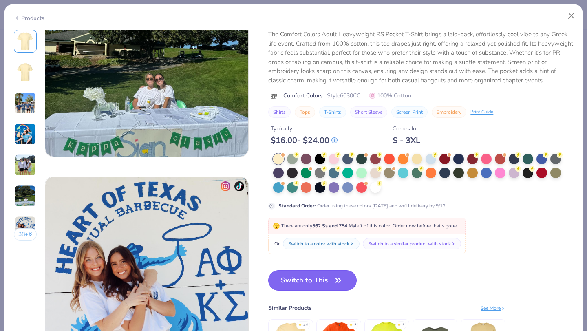
click at [331, 277] on button "Switch to This" at bounding box center [312, 280] width 88 height 20
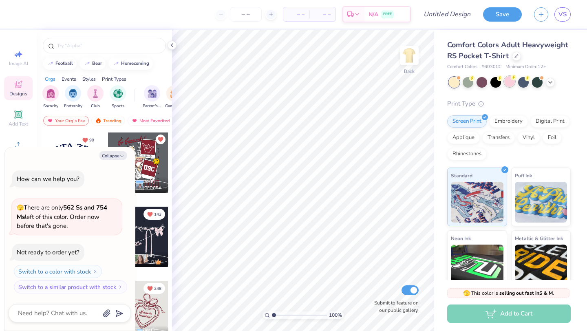
click at [510, 83] on div at bounding box center [509, 81] width 11 height 11
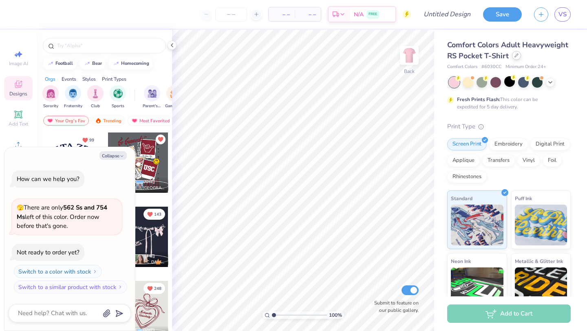
click at [515, 56] on icon at bounding box center [517, 55] width 4 height 4
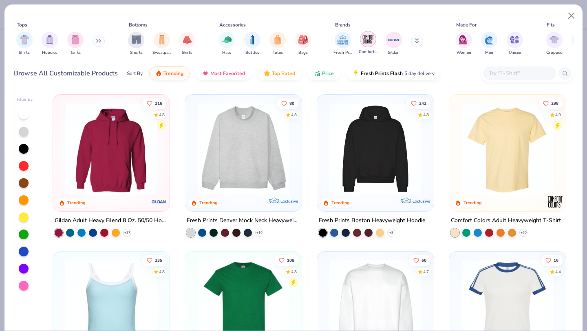
click at [369, 42] on img "filter for Comfort Colors" at bounding box center [368, 39] width 12 height 12
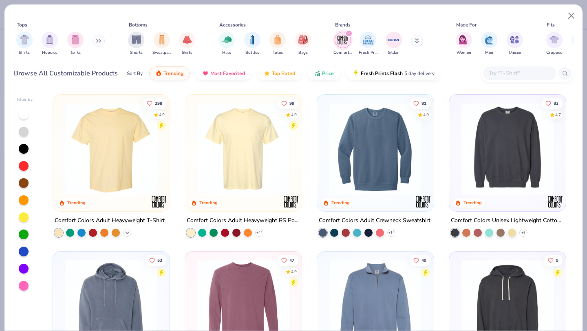
click at [129, 230] on icon at bounding box center [127, 233] width 7 height 7
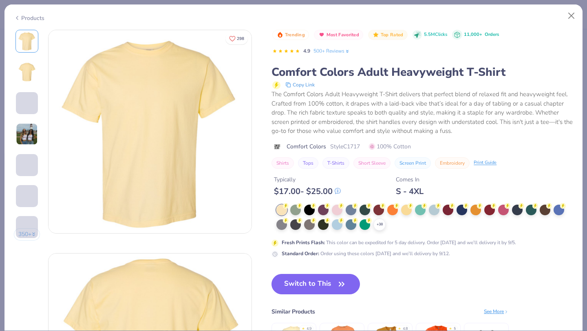
click at [340, 210] on div at bounding box center [337, 210] width 11 height 11
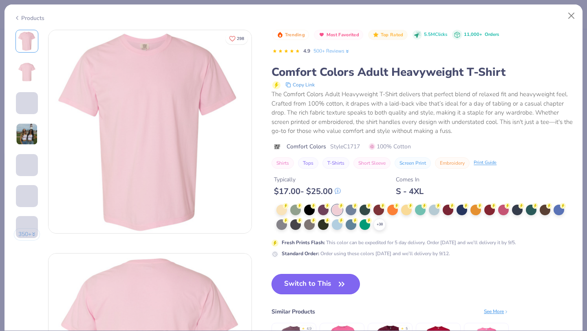
click at [335, 279] on button "Switch to This" at bounding box center [316, 284] width 88 height 20
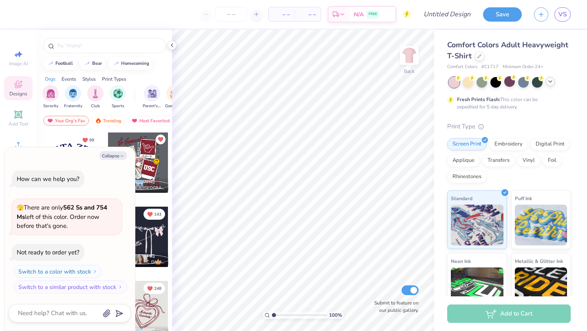
click at [554, 80] on div at bounding box center [550, 81] width 9 height 9
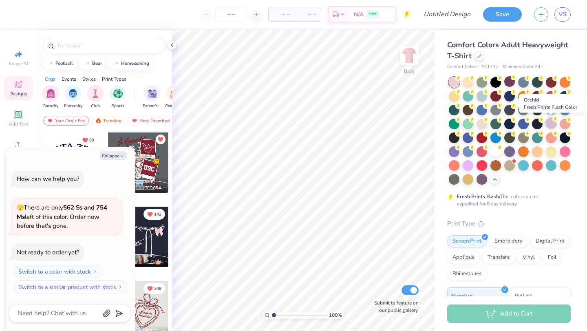
click at [550, 122] on div at bounding box center [551, 123] width 11 height 11
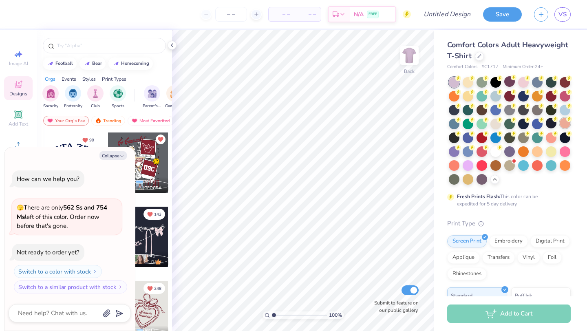
click at [564, 126] on div at bounding box center [565, 123] width 11 height 11
click at [553, 136] on div at bounding box center [551, 137] width 11 height 11
click at [456, 80] on icon at bounding box center [458, 78] width 6 height 6
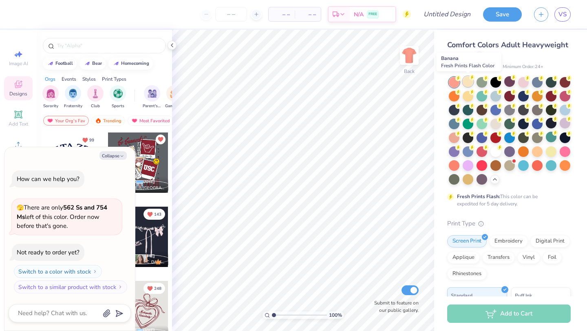
click at [473, 82] on div at bounding box center [468, 81] width 11 height 11
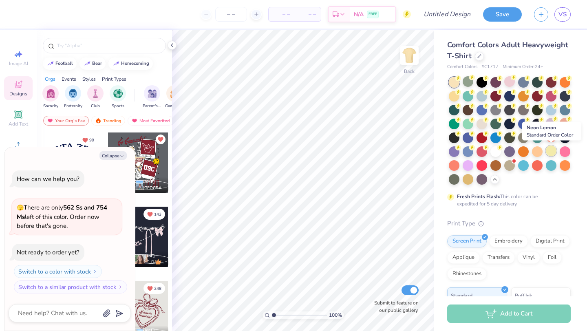
click at [552, 154] on div at bounding box center [551, 151] width 11 height 11
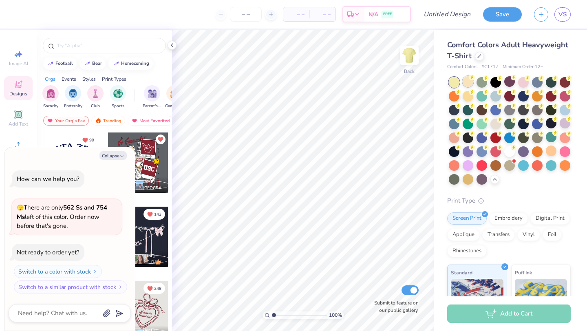
click at [469, 85] on div at bounding box center [468, 81] width 11 height 11
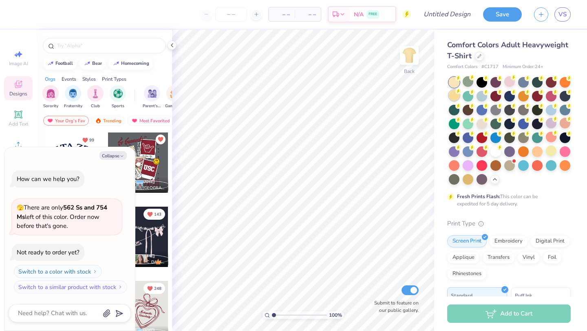
click at [455, 94] on div at bounding box center [454, 95] width 11 height 11
click at [470, 79] on circle at bounding box center [472, 78] width 6 height 6
click at [409, 55] on img at bounding box center [409, 55] width 33 height 33
click at [115, 156] on button "Collapse" at bounding box center [112, 155] width 27 height 9
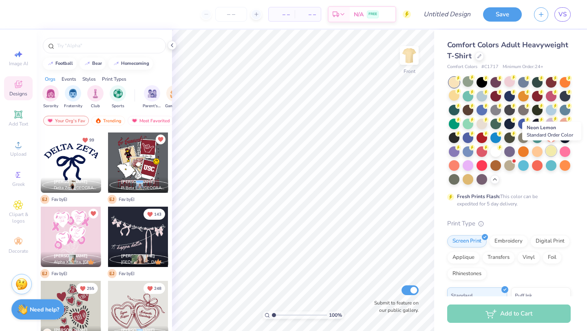
click at [552, 152] on div at bounding box center [551, 151] width 11 height 11
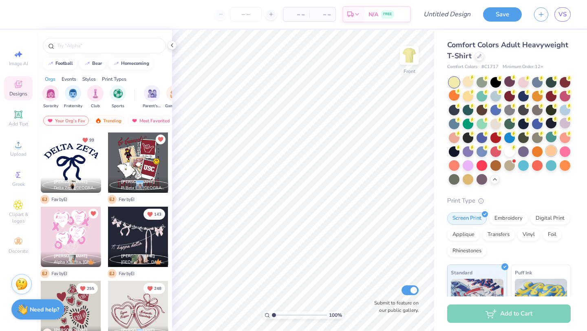
click at [549, 153] on div at bounding box center [551, 151] width 11 height 11
click at [565, 125] on div at bounding box center [565, 123] width 11 height 11
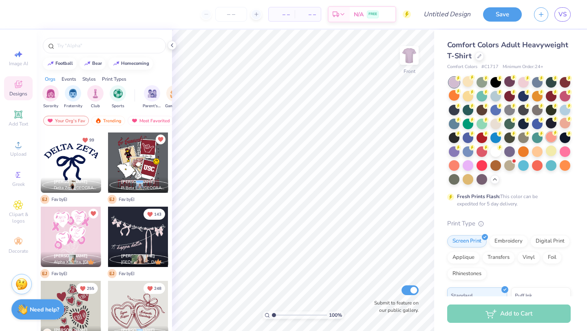
click at [553, 135] on icon at bounding box center [555, 133] width 6 height 6
click at [526, 83] on div at bounding box center [523, 81] width 11 height 11
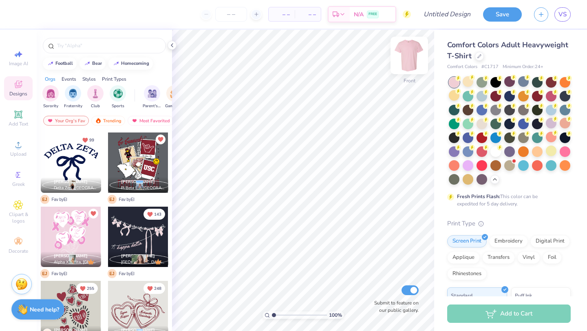
click at [418, 55] on div at bounding box center [410, 56] width 38 height 38
click at [469, 82] on div at bounding box center [468, 81] width 11 height 11
click at [410, 53] on img at bounding box center [409, 55] width 33 height 33
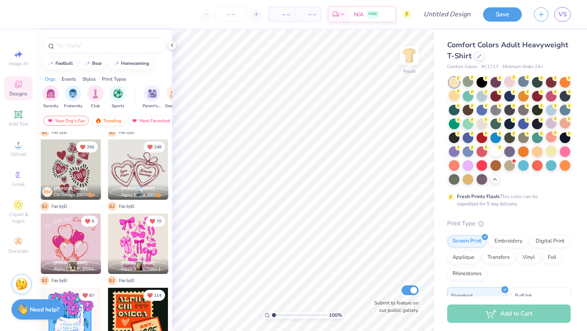
click at [112, 118] on div "Trending" at bounding box center [108, 121] width 34 height 10
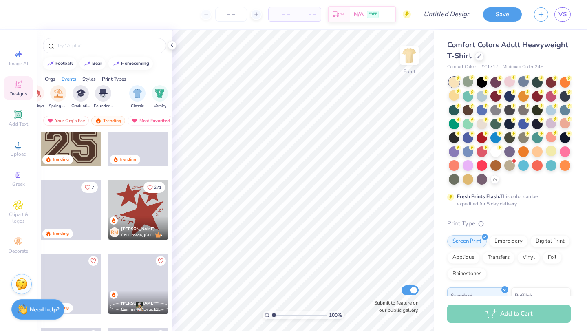
scroll to position [1298, 0]
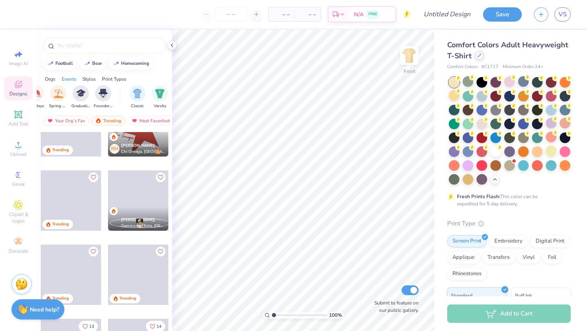
click at [479, 57] on div at bounding box center [479, 55] width 9 height 9
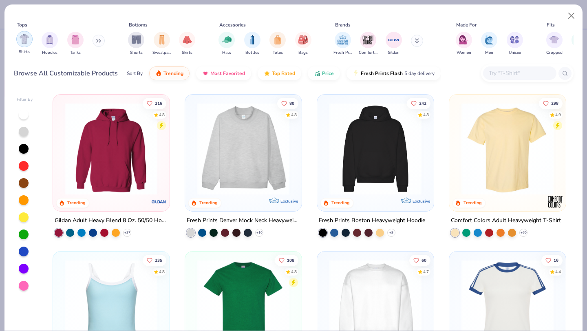
scroll to position [1298, 0]
click at [29, 46] on div "Shirts" at bounding box center [24, 43] width 16 height 24
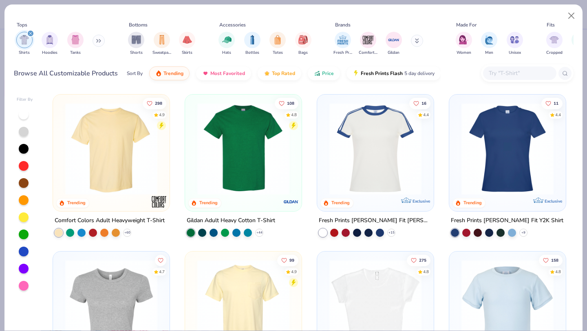
click at [99, 39] on icon at bounding box center [98, 41] width 5 height 4
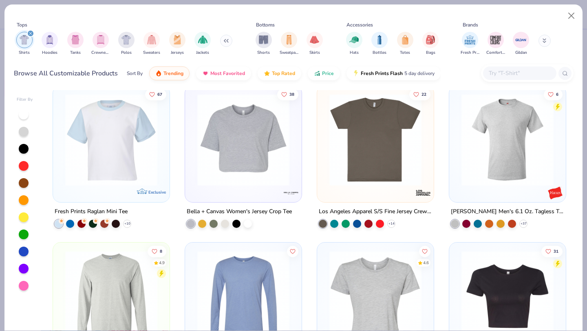
scroll to position [1266, 0]
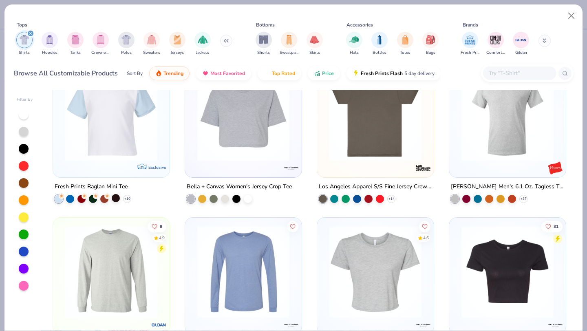
click at [114, 199] on div at bounding box center [116, 198] width 8 height 8
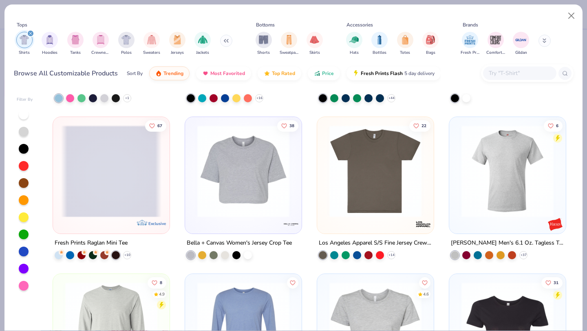
scroll to position [1232, 0]
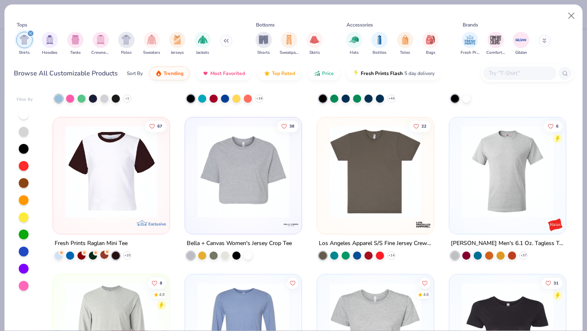
click at [104, 256] on div at bounding box center [104, 255] width 8 height 8
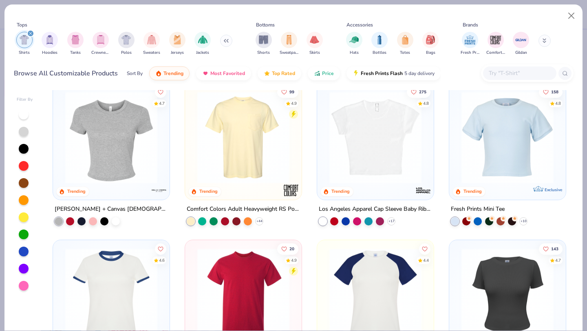
scroll to position [127, 0]
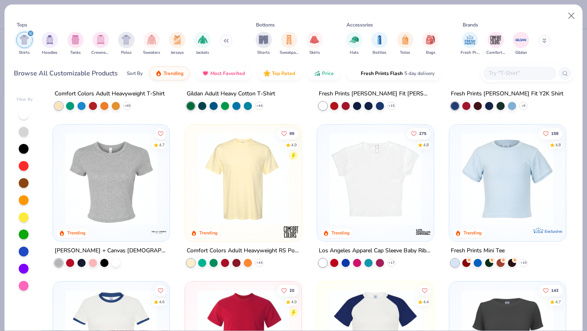
click at [398, 211] on img at bounding box center [375, 179] width 100 height 92
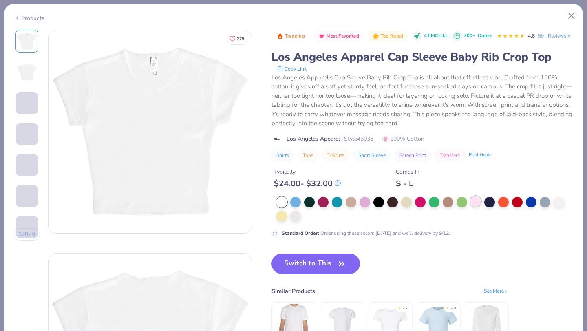
click at [478, 207] on div at bounding box center [476, 201] width 11 height 11
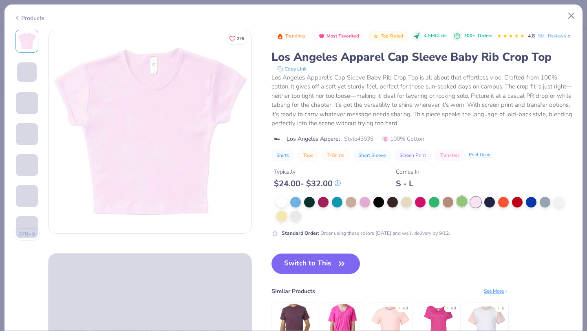
click at [459, 207] on div at bounding box center [462, 201] width 11 height 11
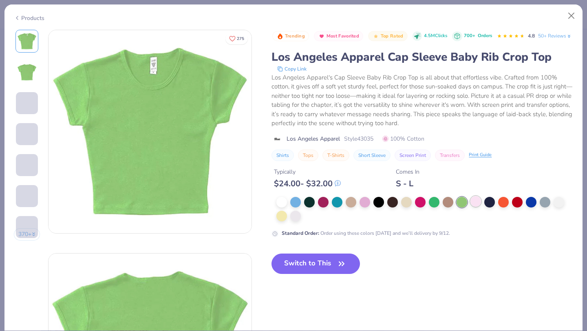
click at [478, 207] on div at bounding box center [476, 201] width 11 height 11
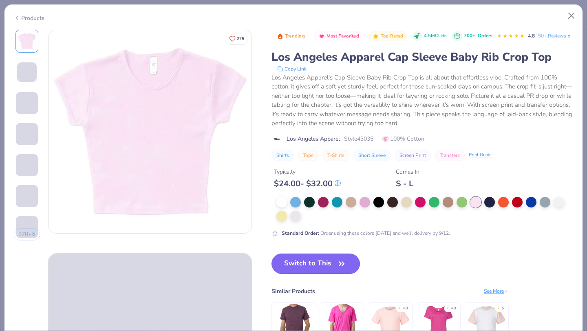
click at [332, 274] on button "Switch to This" at bounding box center [316, 264] width 88 height 20
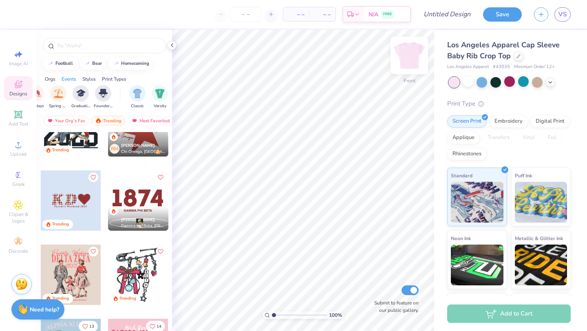
click at [412, 56] on img at bounding box center [409, 55] width 33 height 33
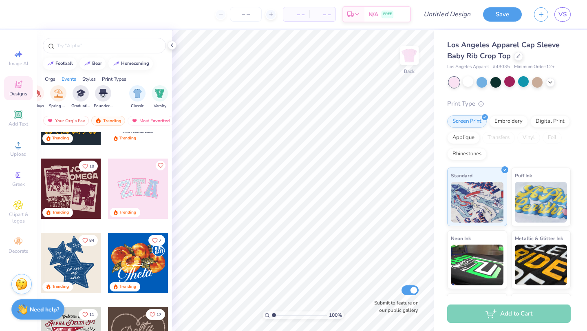
scroll to position [117, 0]
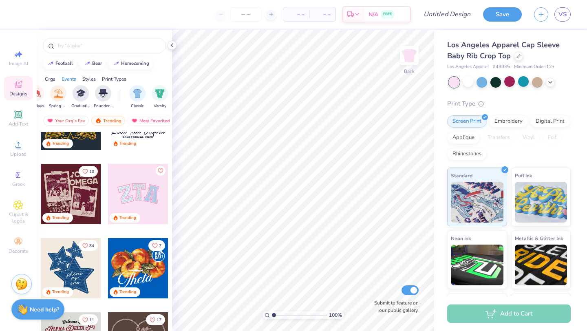
click at [127, 199] on div at bounding box center [138, 194] width 60 height 60
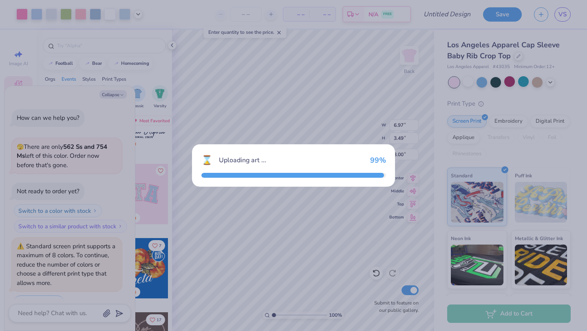
scroll to position [20, 0]
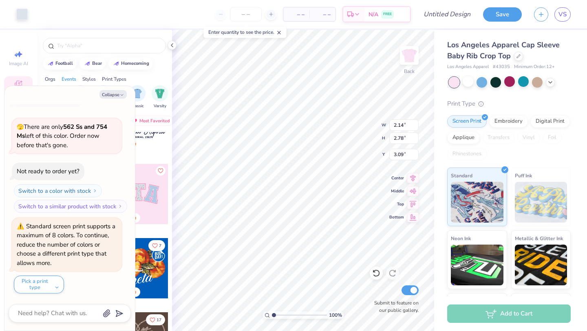
type textarea "x"
type input "3.35"
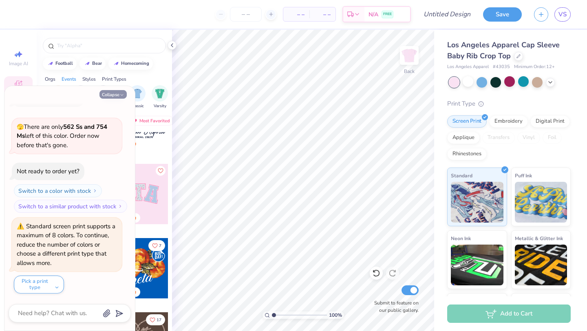
click at [117, 94] on button "Collapse" at bounding box center [112, 94] width 27 height 9
type textarea "x"
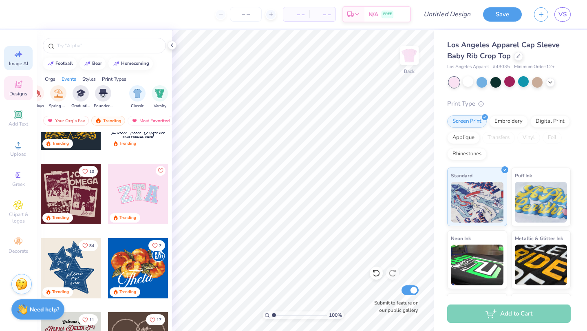
click at [18, 64] on span "Image AI" at bounding box center [18, 63] width 19 height 7
select select "4"
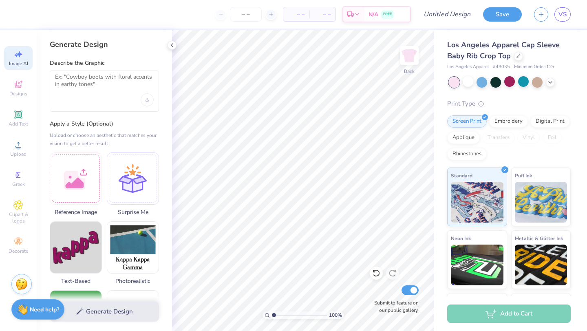
click at [94, 96] on div at bounding box center [104, 91] width 109 height 41
click at [114, 89] on textarea at bounding box center [104, 83] width 99 height 20
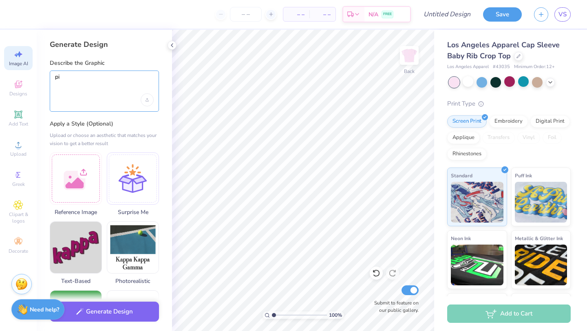
type textarea "p"
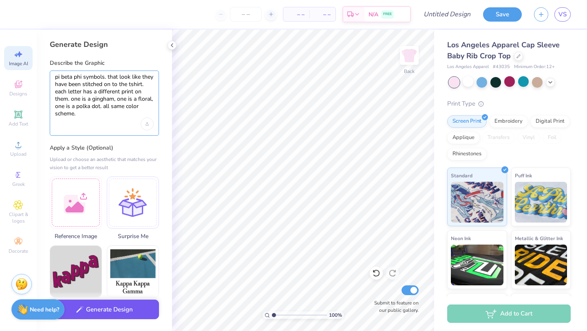
type textarea "pi beta phi symbols. that look like they have been stitched on to the tshirt. e…"
click at [101, 310] on button "Generate Design" at bounding box center [104, 310] width 109 height 20
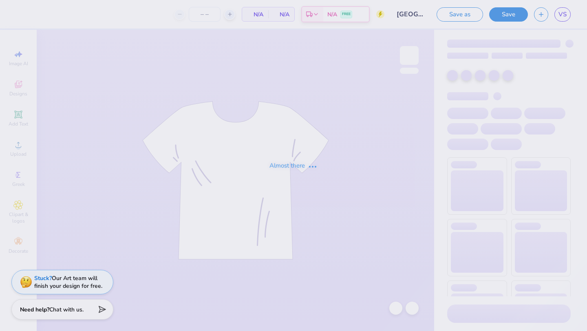
type input "50"
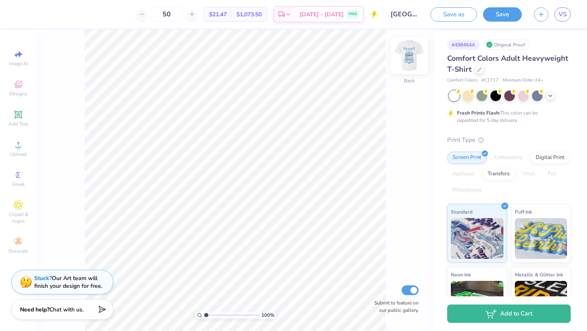
click at [411, 57] on img at bounding box center [409, 55] width 33 height 33
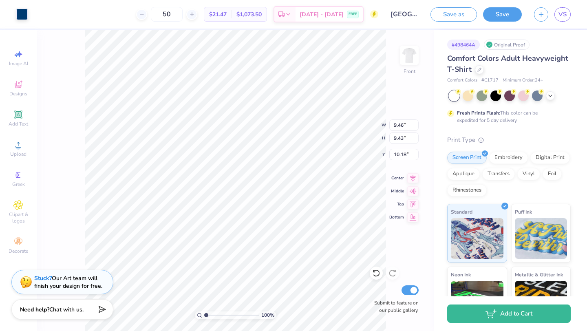
type input "9.46"
type input "9.43"
type input "10.31"
type input "8.11"
type input "8.09"
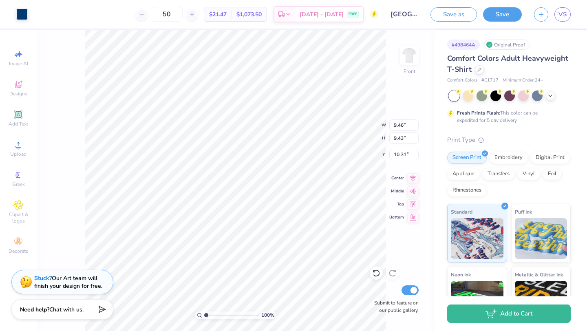
type input "11.65"
click at [375, 277] on icon at bounding box center [376, 273] width 8 height 8
type input "9.46"
type input "9.43"
type input "10.31"
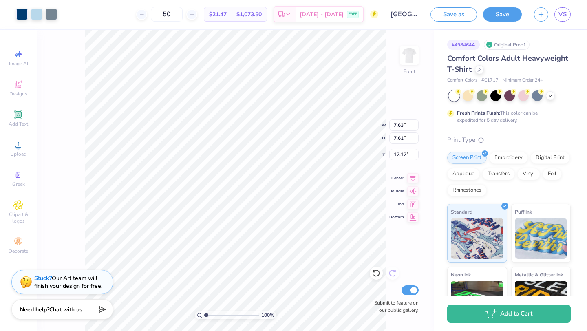
type input "7.63"
type input "7.61"
type input "11.09"
type input "19.13"
click at [374, 276] on icon at bounding box center [376, 273] width 8 height 8
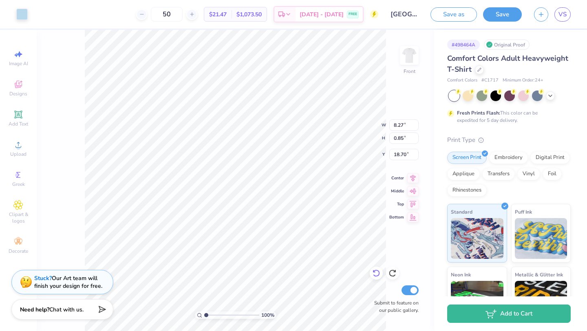
type input "6.38"
type input "0.66"
type input "17.99"
type input "7.09"
type input "0.73"
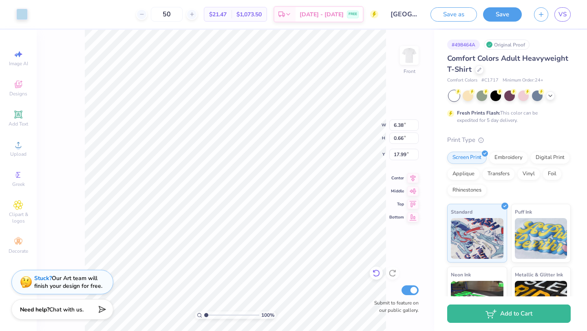
type input "17.91"
type input "17.98"
type input "10.25"
click at [378, 274] on icon at bounding box center [376, 273] width 8 height 8
type input "3.98"
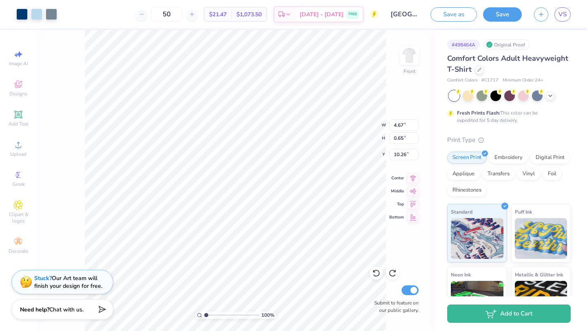
type input "0.55"
type input "11.19"
click at [377, 275] on icon at bounding box center [376, 273] width 8 height 8
type input "3.35"
type input "0.47"
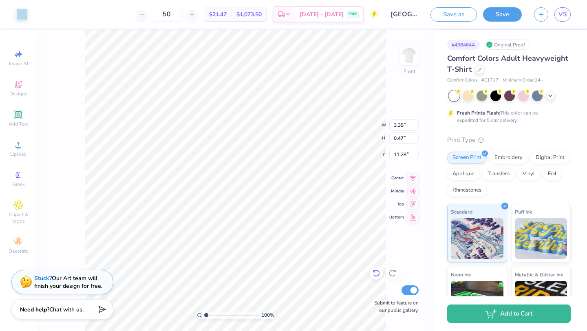
type input "11.28"
type input "11.36"
click at [374, 277] on div at bounding box center [376, 273] width 13 height 13
click at [375, 275] on icon at bounding box center [376, 273] width 8 height 8
type input "3.05"
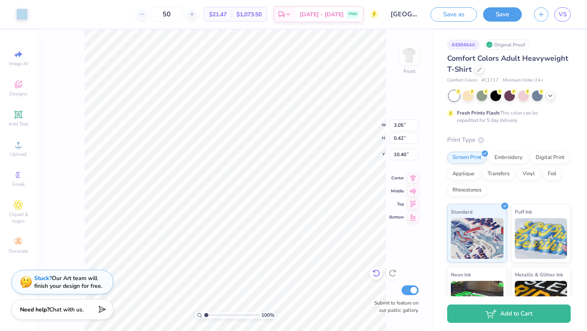
type input "0.42"
type input "11.07"
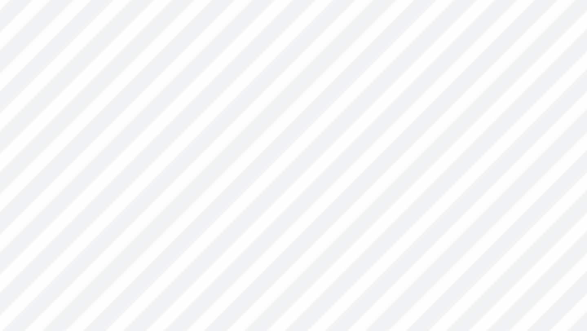
type input "11.26"
type input "7.63"
type input "7.61"
type input "11.09"
type input "0.82"
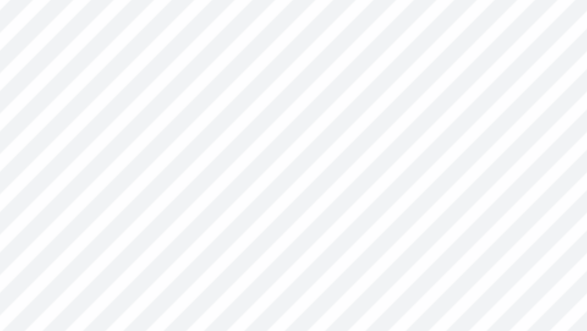
type input "0.24"
type input "11.26"
type input "7.63"
type input "7.61"
type input "11.09"
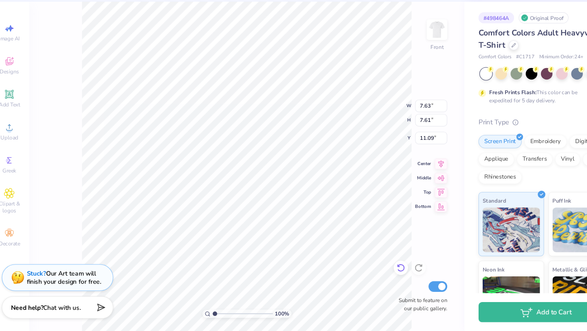
click at [380, 274] on icon at bounding box center [376, 273] width 8 height 8
click at [378, 274] on icon at bounding box center [376, 273] width 8 height 8
click at [377, 274] on icon at bounding box center [376, 273] width 8 height 8
type input "2.65"
type input "0.37"
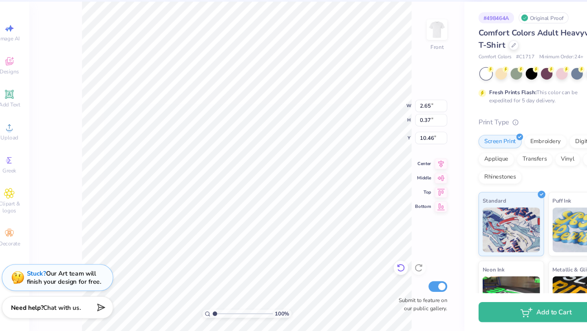
type input "11.13"
type input "9.78"
type input "3.70"
type input "6.53"
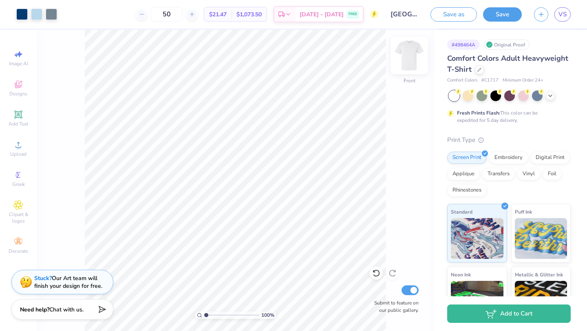
click at [409, 56] on img at bounding box center [409, 55] width 33 height 33
click at [413, 60] on img at bounding box center [409, 55] width 33 height 33
type input "20.22"
click at [376, 276] on icon at bounding box center [376, 273] width 7 height 7
click at [145, 15] on icon at bounding box center [142, 14] width 6 height 6
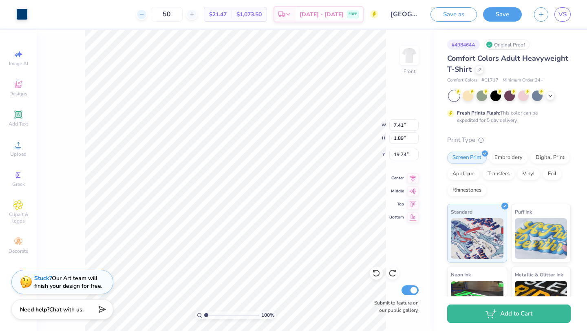
type input "49"
type input "21.45"
type input "6.55"
click at [416, 57] on img at bounding box center [409, 55] width 33 height 33
click at [416, 57] on img at bounding box center [409, 55] width 16 height 16
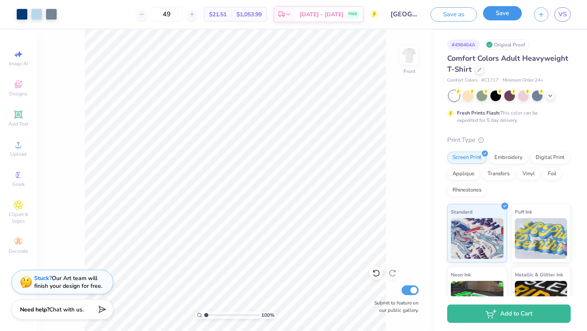
click at [493, 17] on button "Save" at bounding box center [502, 13] width 39 height 14
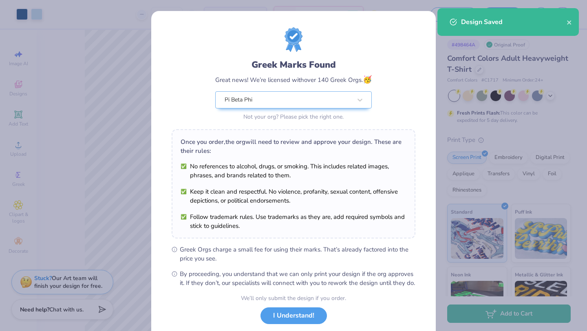
click at [236, 112] on body "Art colors 49 $21.51 Per Item $1,053.99 Total Est. Delivery Sep 10 - 13 FREE De…" at bounding box center [293, 165] width 587 height 331
type input "6.54"
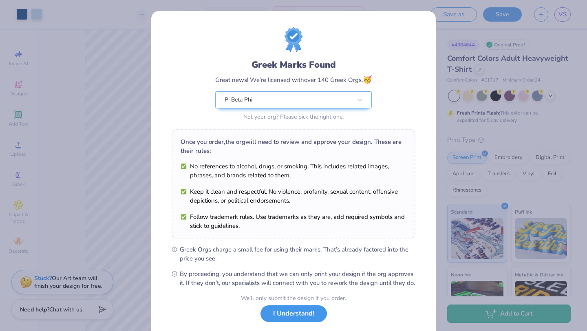
click at [300, 321] on button "I Understand!" at bounding box center [294, 313] width 66 height 17
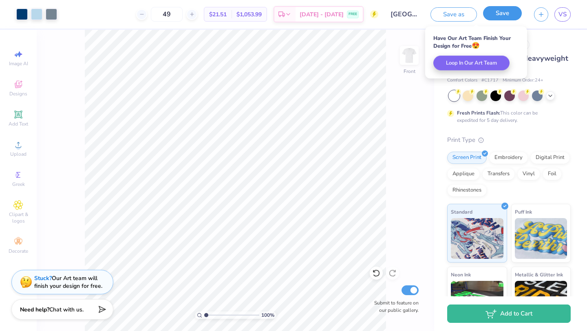
click at [512, 9] on button "Save" at bounding box center [502, 13] width 39 height 14
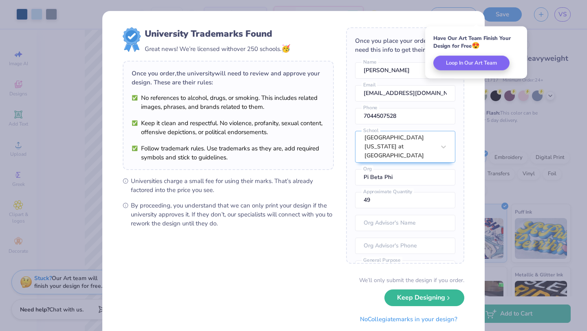
click at [247, 260] on form "University Trademarks Found Great news! We’re licensed with over 250 schools. 🥳…" at bounding box center [294, 177] width 342 height 300
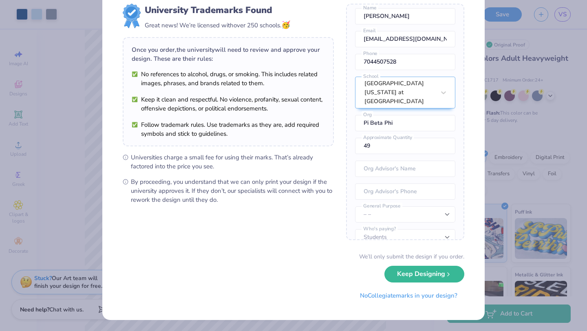
scroll to position [30, 0]
click at [424, 274] on button "Keep Designing" at bounding box center [424, 272] width 80 height 17
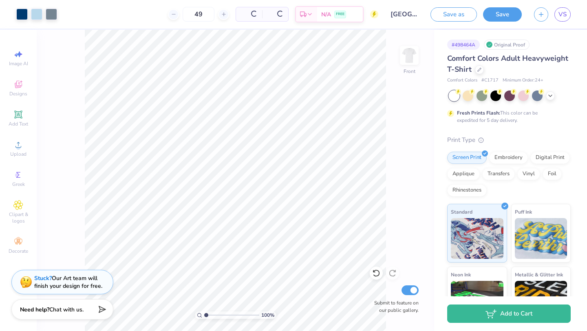
scroll to position [0, 0]
click at [507, 14] on button "Save" at bounding box center [502, 13] width 39 height 14
